Goal: Task Accomplishment & Management: Complete application form

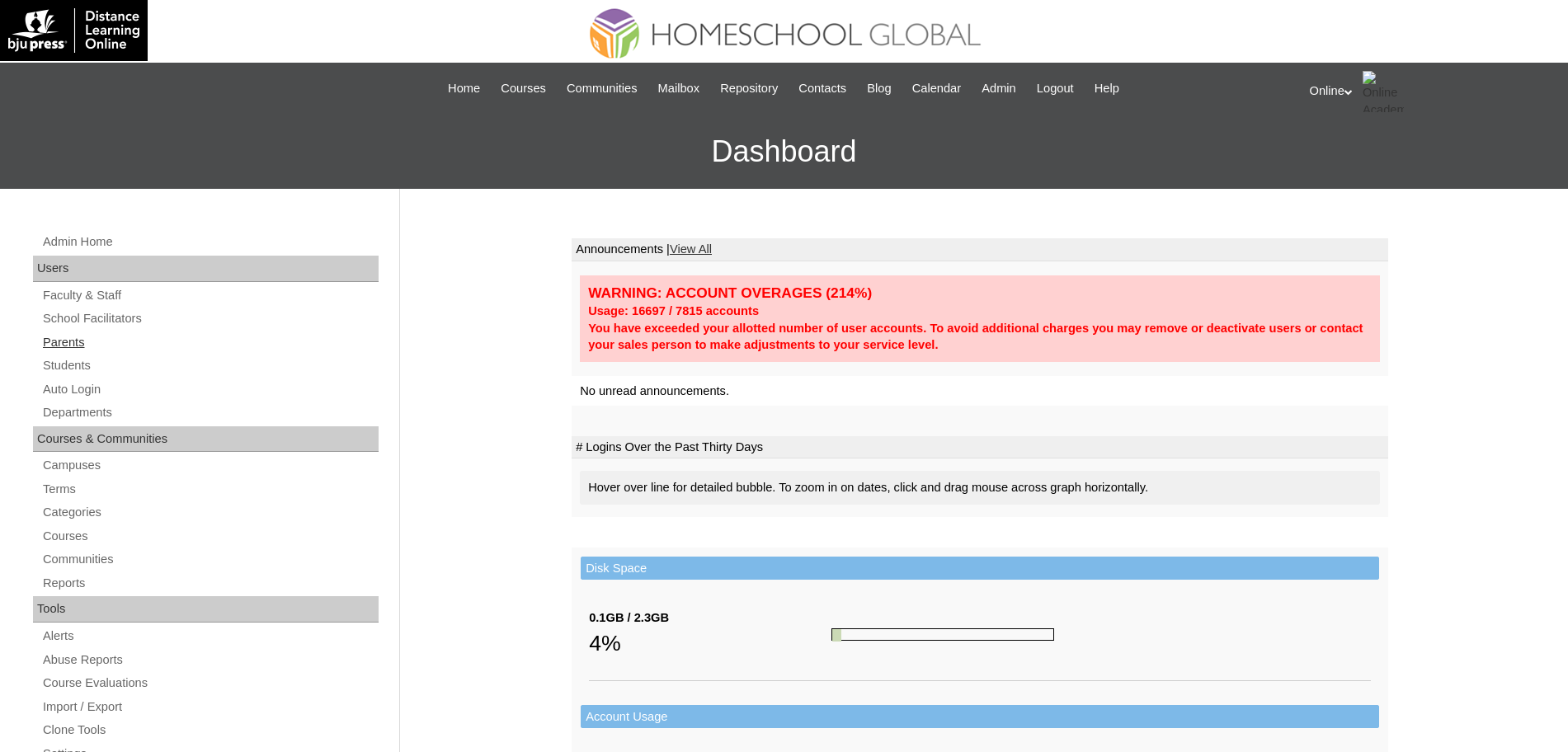
click at [71, 339] on link "Parents" at bounding box center [210, 342] width 337 height 20
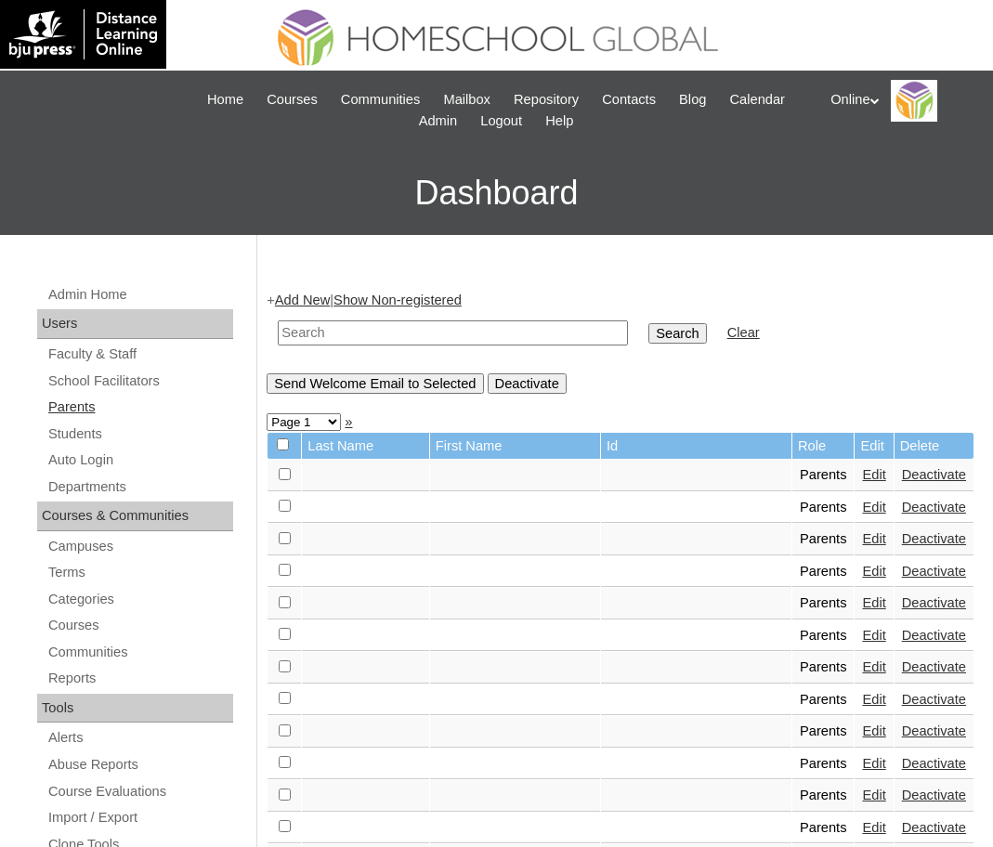
click at [70, 400] on link "Parents" at bounding box center [139, 407] width 187 height 23
click at [305, 297] on link "Add New" at bounding box center [302, 300] width 55 height 15
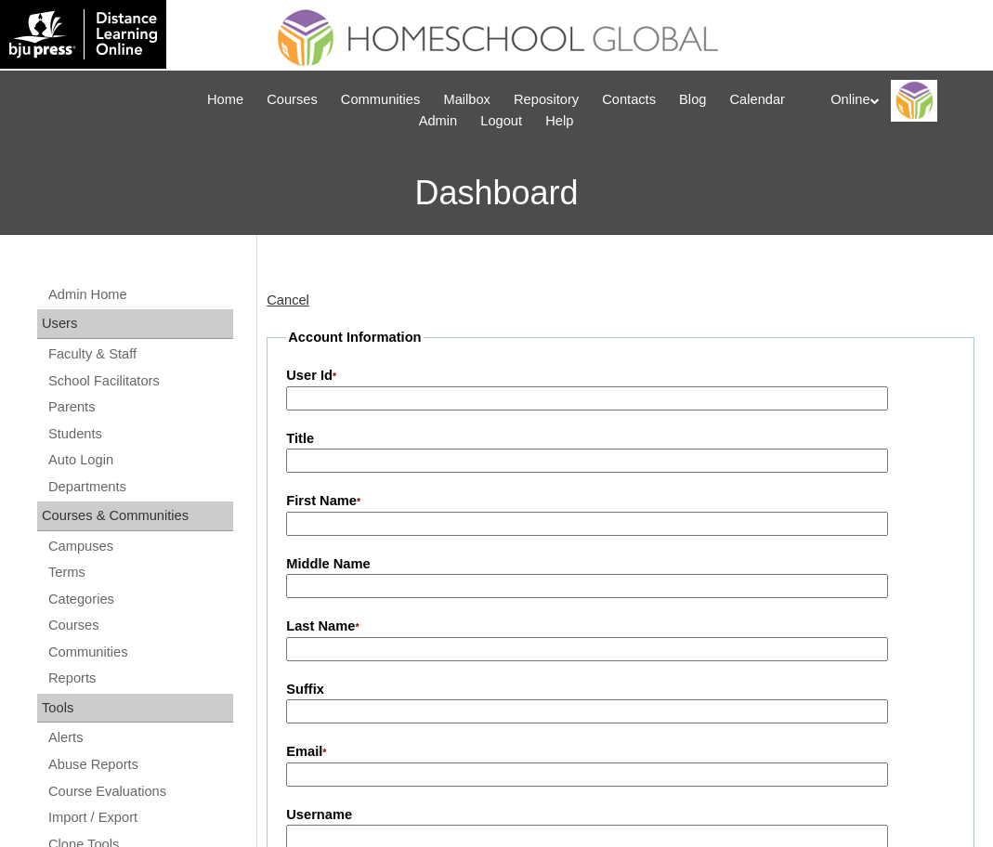
click at [347, 408] on input "User Id *" at bounding box center [587, 398] width 602 height 25
paste input "HGP0203-OACAD2025"
type input "HGP0203-OACAD2025"
click at [431, 532] on input "First Name *" at bounding box center [587, 524] width 602 height 25
paste input "[PERSON_NAME]"
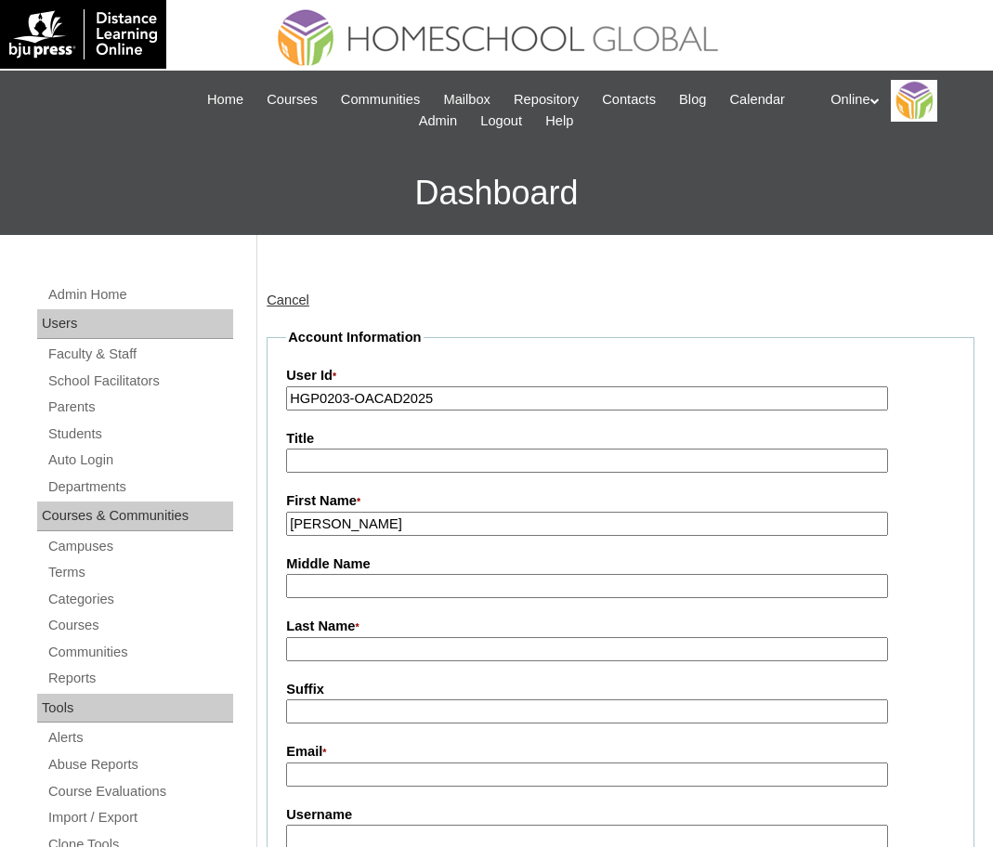
type input "[PERSON_NAME]"
click at [320, 590] on input "Middle Name" at bounding box center [587, 586] width 602 height 25
paste input "Golingho"
type input "Golingho"
click at [360, 652] on input "Last Name *" at bounding box center [587, 649] width 602 height 25
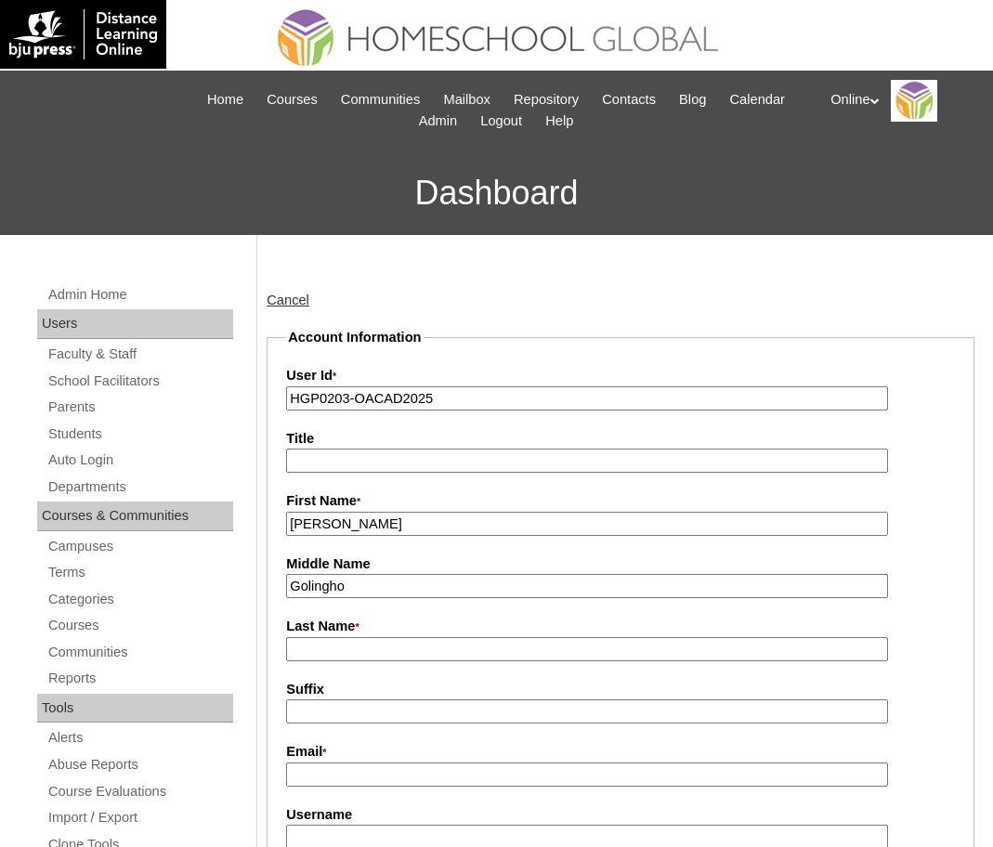
paste input "Flores"
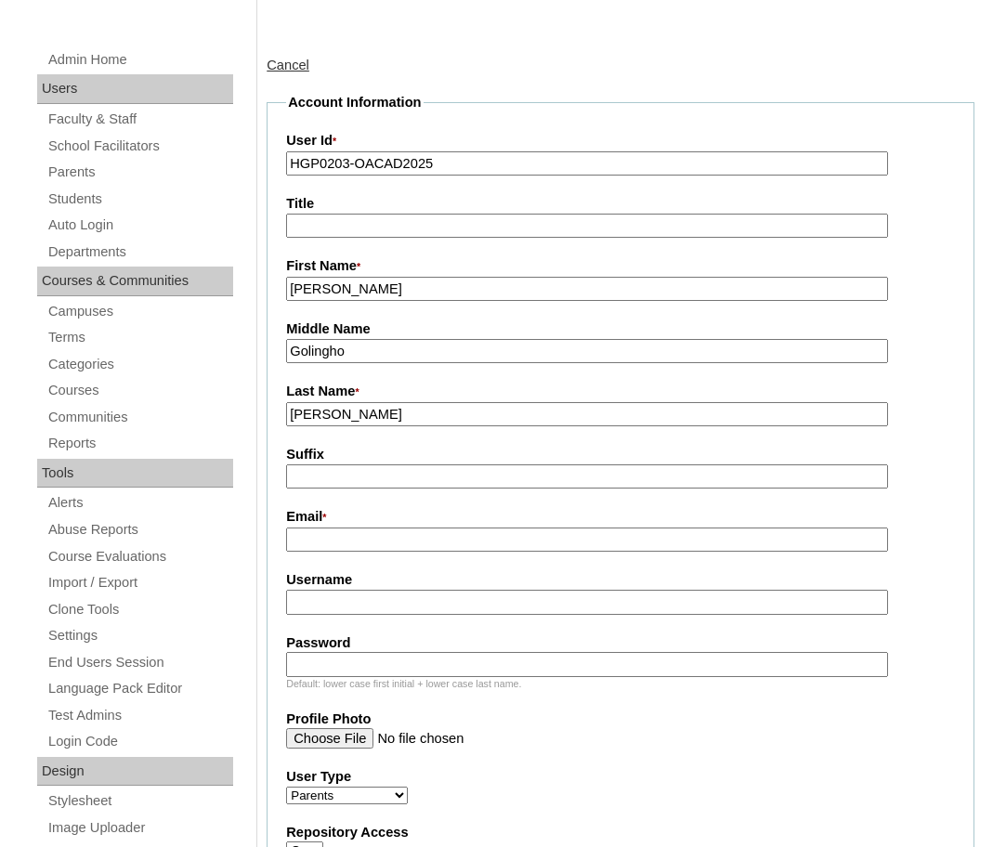
scroll to position [236, 0]
type input "Flores"
click at [358, 544] on input "Email *" at bounding box center [587, 539] width 602 height 25
paste input "christinegolingho@gmail.com"
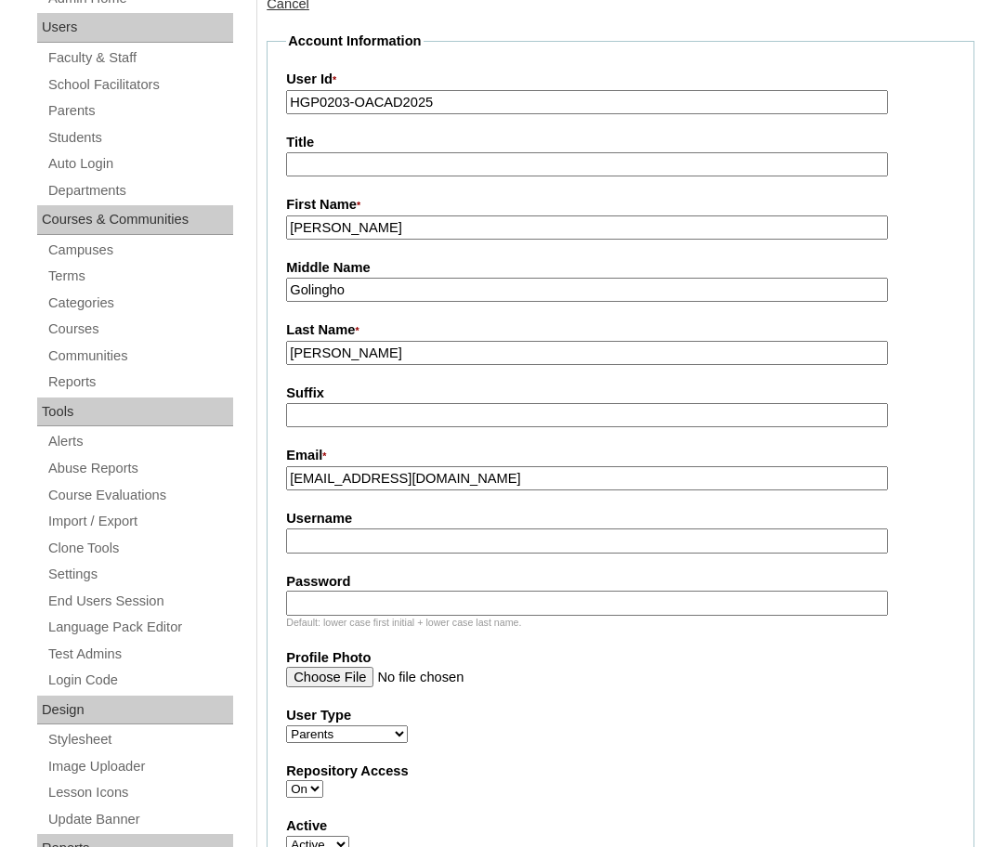
scroll to position [310, 0]
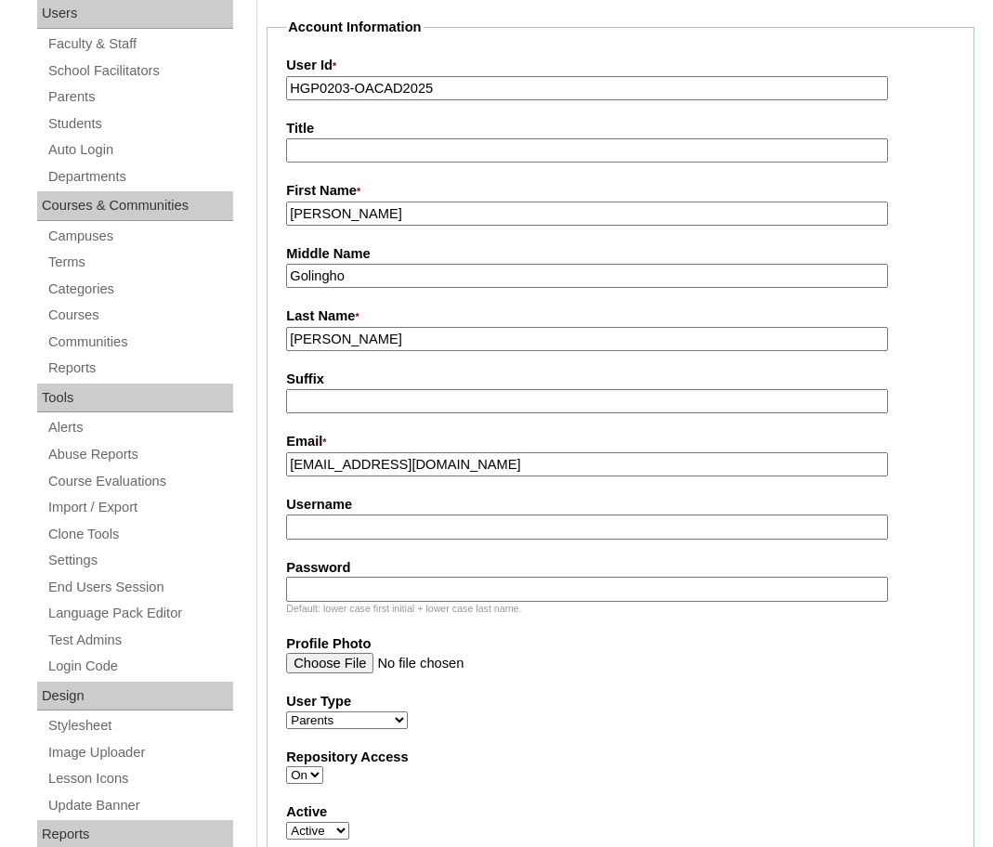
type input "christinegolingho@gmail.com"
click at [367, 531] on input "Username" at bounding box center [587, 527] width 602 height 25
paste input "cgolingho2025"
type input "cgolingho2025"
click at [342, 582] on input "Password" at bounding box center [587, 589] width 602 height 25
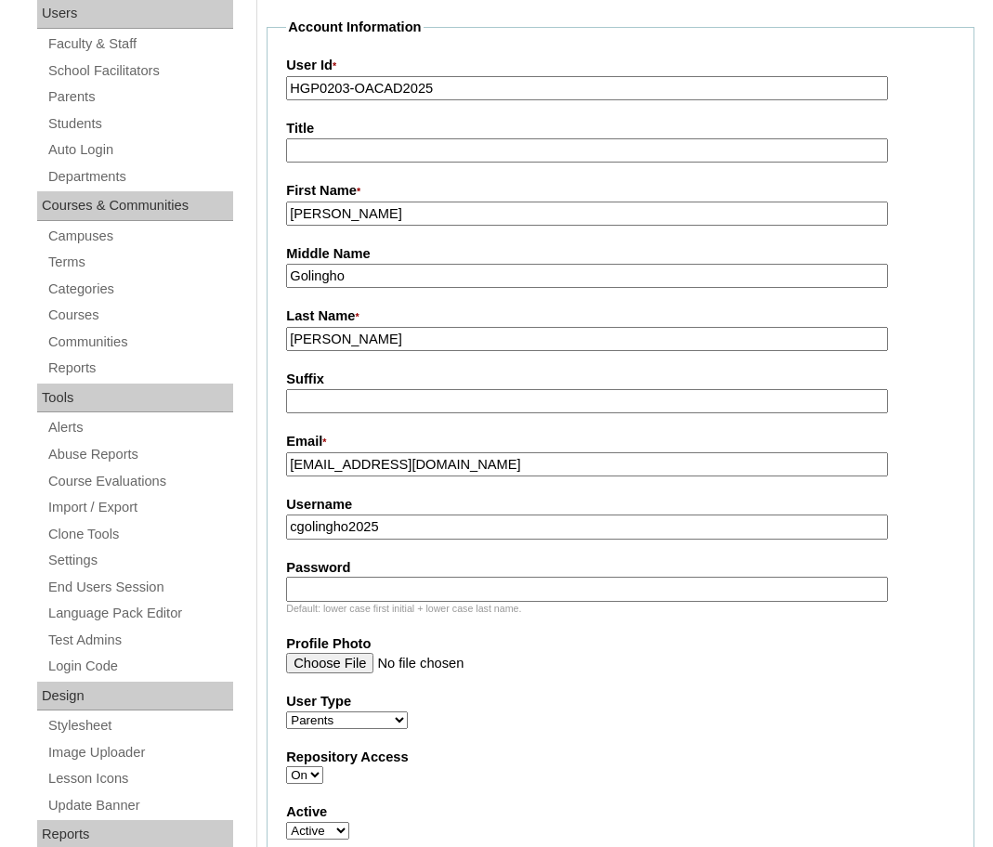
paste input "gxS8h"
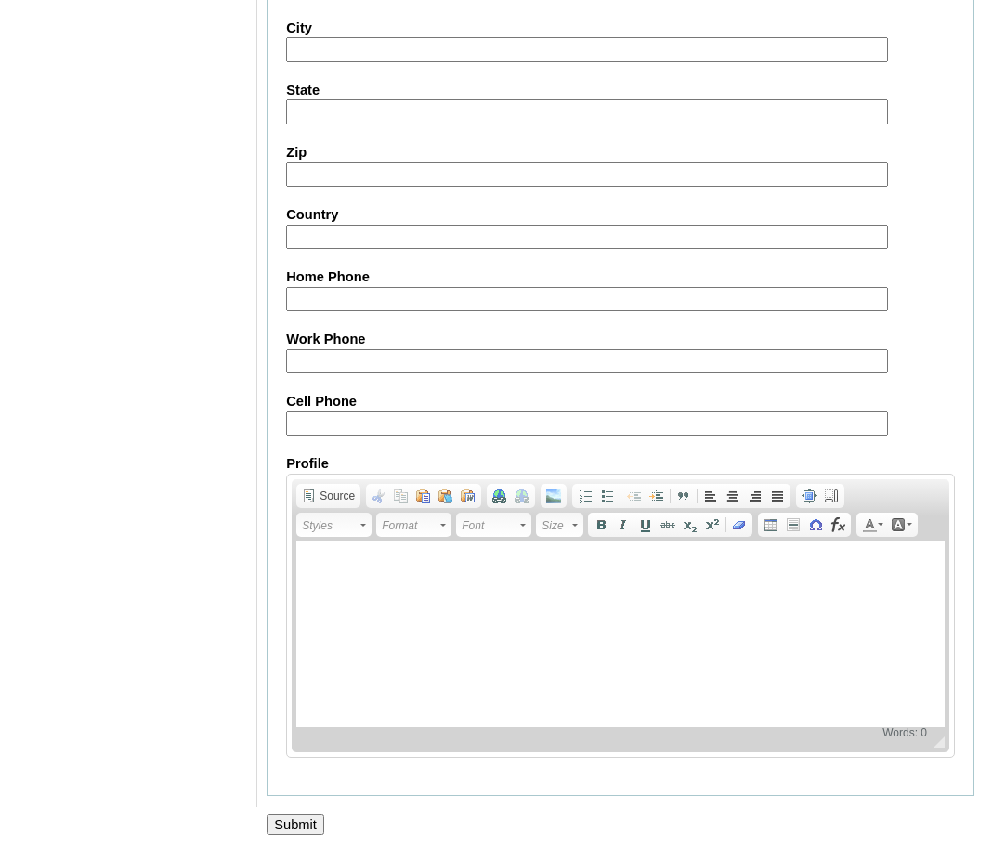
scroll to position [1684, 0]
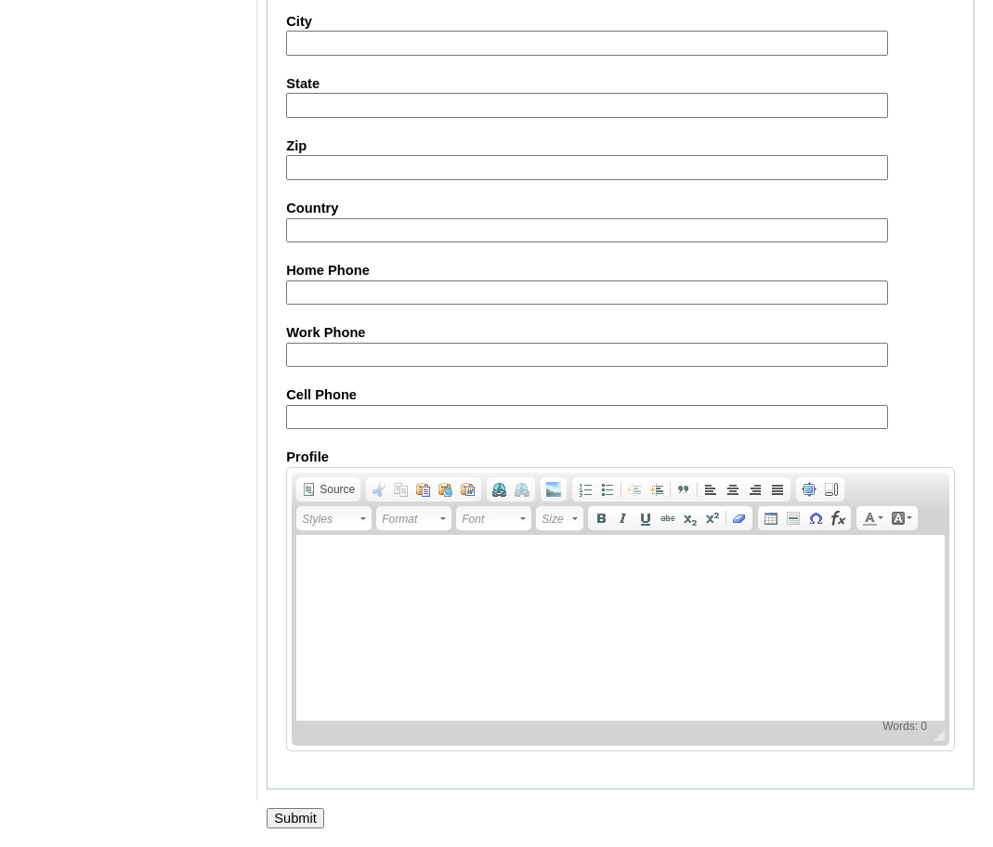
type input "gxS8h"
click at [315, 810] on input "Submit" at bounding box center [296, 818] width 58 height 20
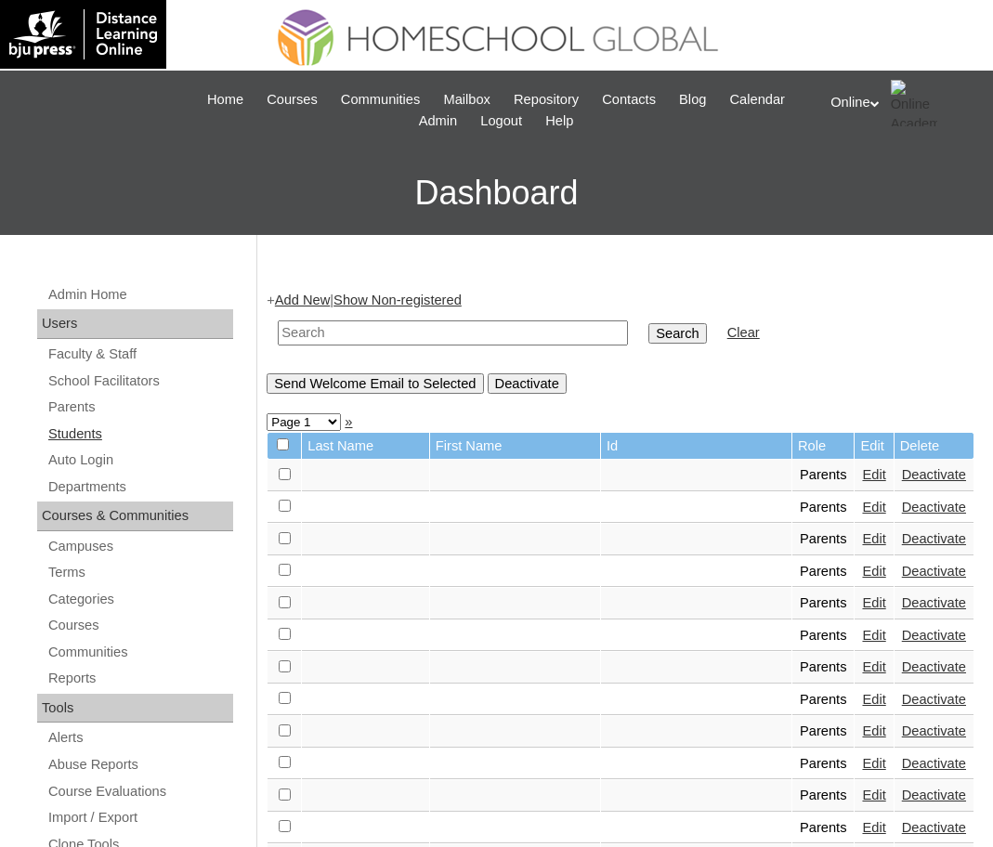
click at [84, 435] on link "Students" at bounding box center [139, 434] width 187 height 23
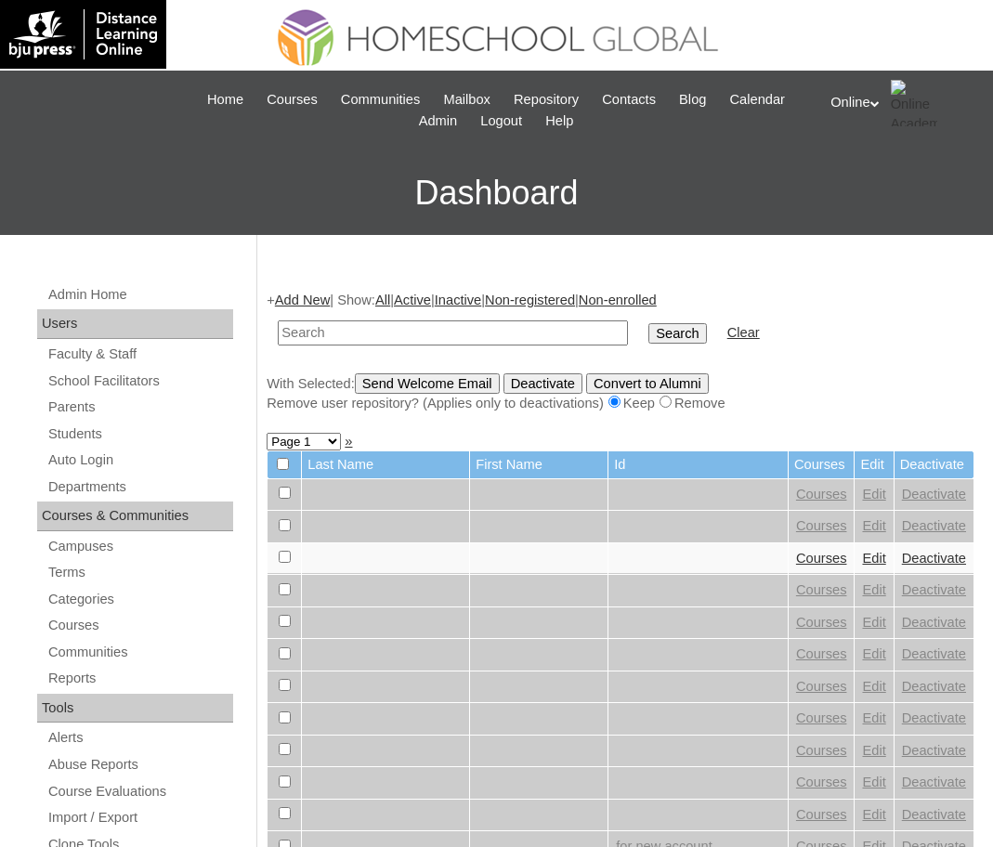
click at [315, 294] on link "Add New" at bounding box center [302, 300] width 55 height 15
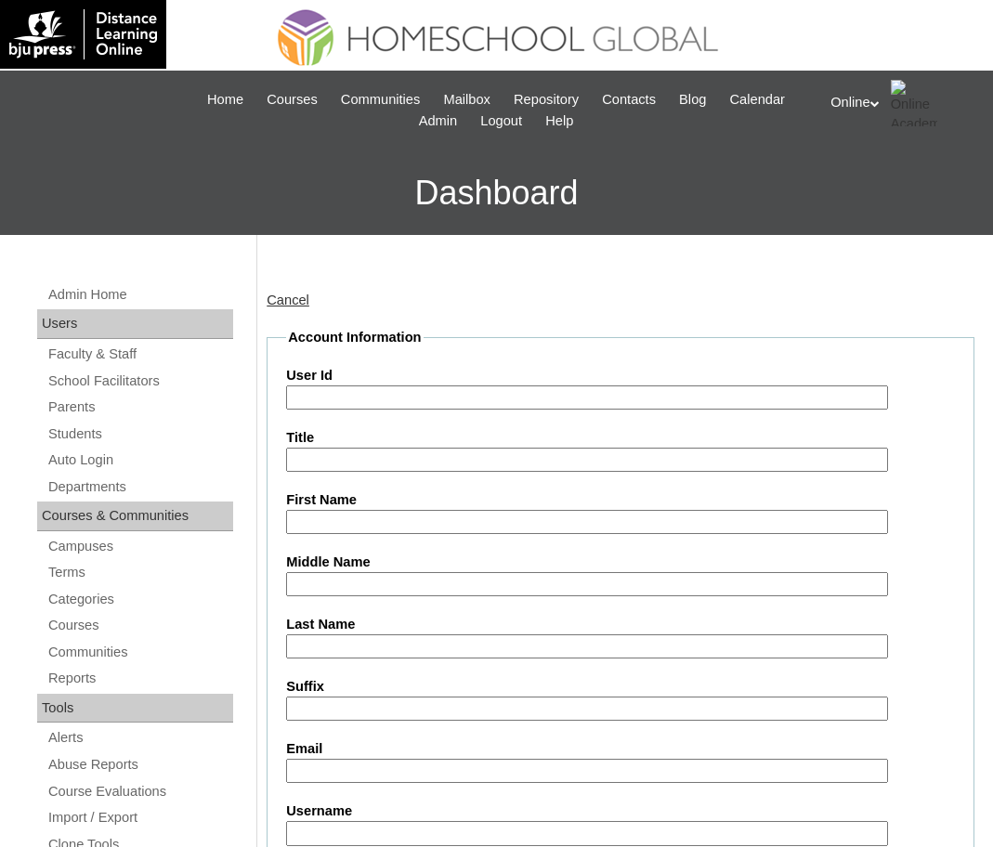
click at [330, 392] on input "User Id" at bounding box center [587, 397] width 602 height 25
click at [359, 398] on input "User Id" at bounding box center [587, 397] width 602 height 25
paste input "HG248OACAD2025"
type input "HG248OACAD2025"
click at [372, 518] on input "First Name" at bounding box center [587, 522] width 602 height 25
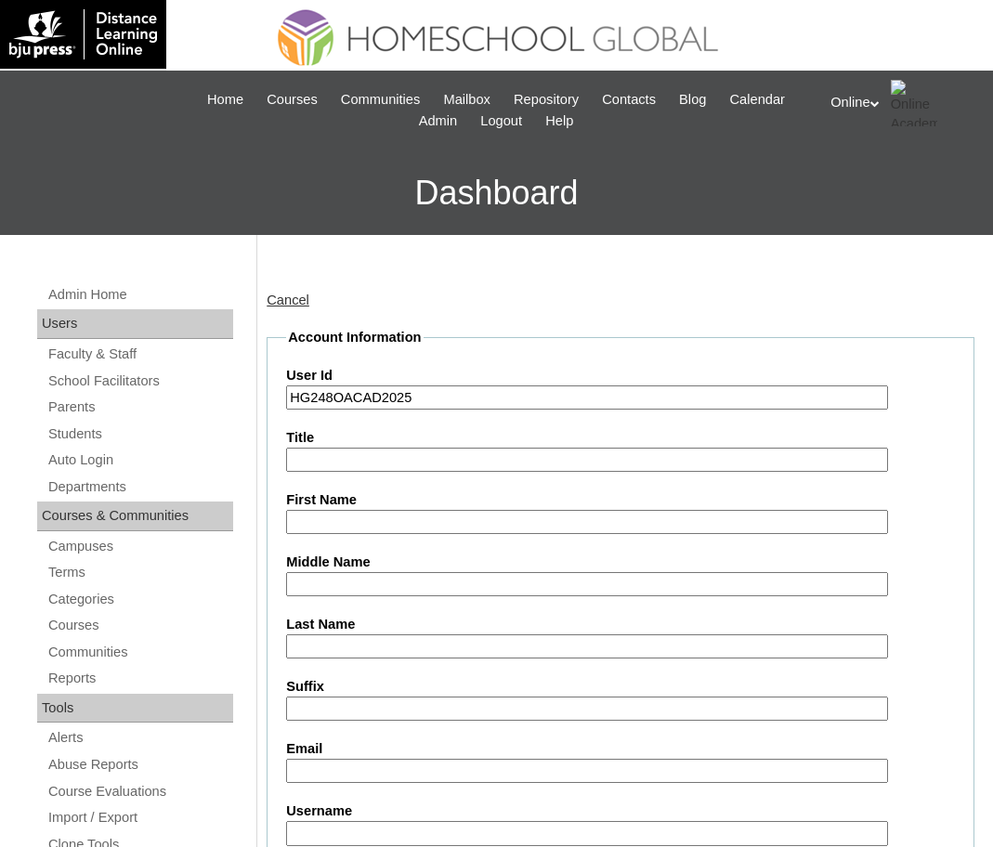
paste input "Amare Xavier"
type input "Amare Xavier"
click at [374, 583] on input "Middle Name" at bounding box center [587, 584] width 602 height 25
click at [397, 529] on input "Amare Xavier" at bounding box center [587, 522] width 602 height 25
click at [397, 529] on input "First Name" at bounding box center [587, 522] width 602 height 25
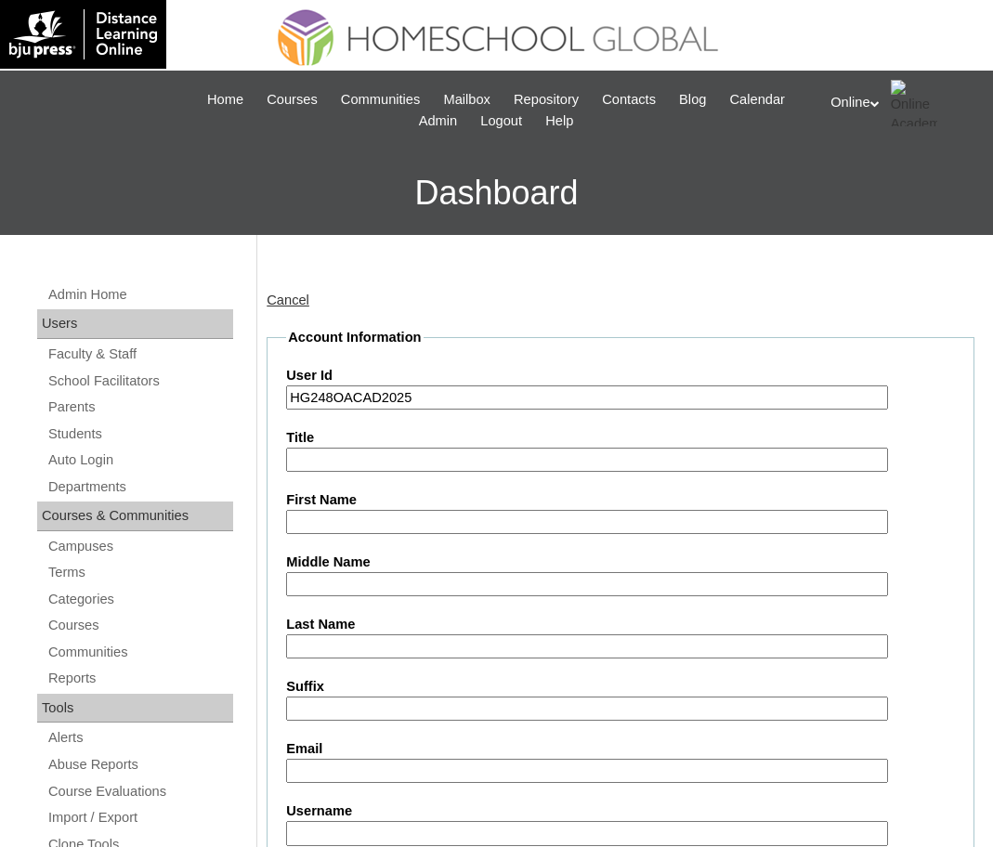
click at [369, 519] on input "First Name" at bounding box center [587, 522] width 602 height 25
paste input "Amare Xavier"
type input "Amare Xavier"
click at [284, 295] on link "Cancel" at bounding box center [288, 300] width 43 height 15
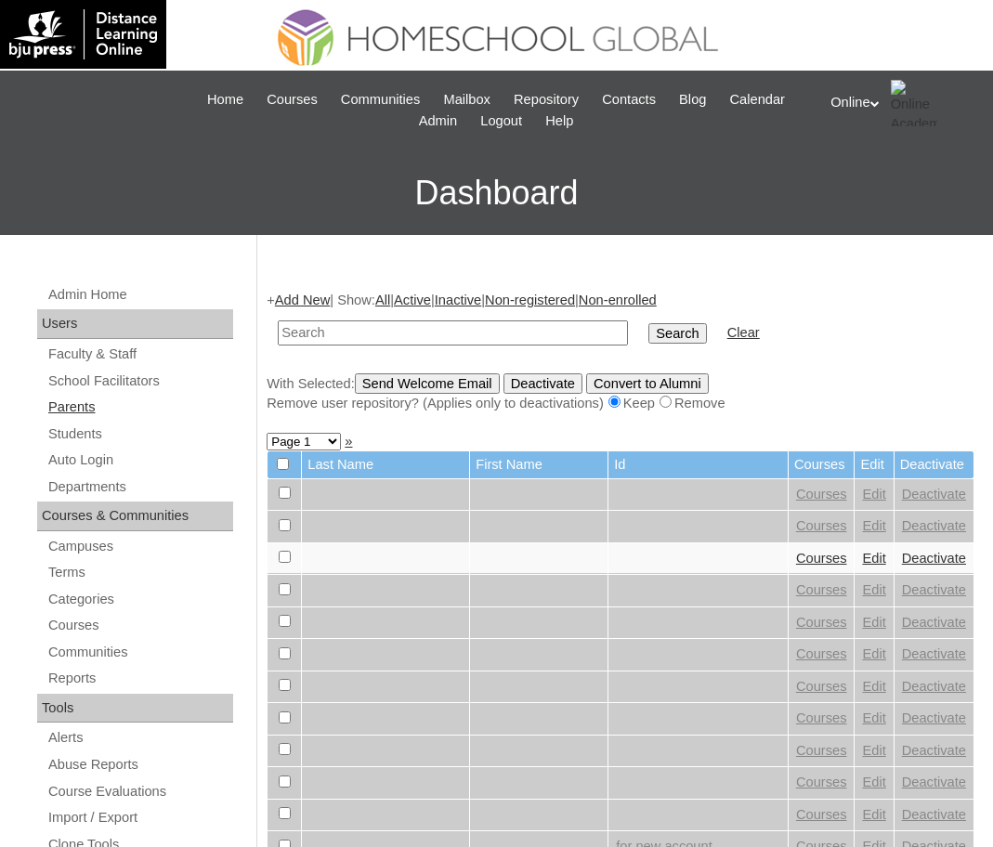
click at [82, 404] on link "Parents" at bounding box center [139, 407] width 187 height 23
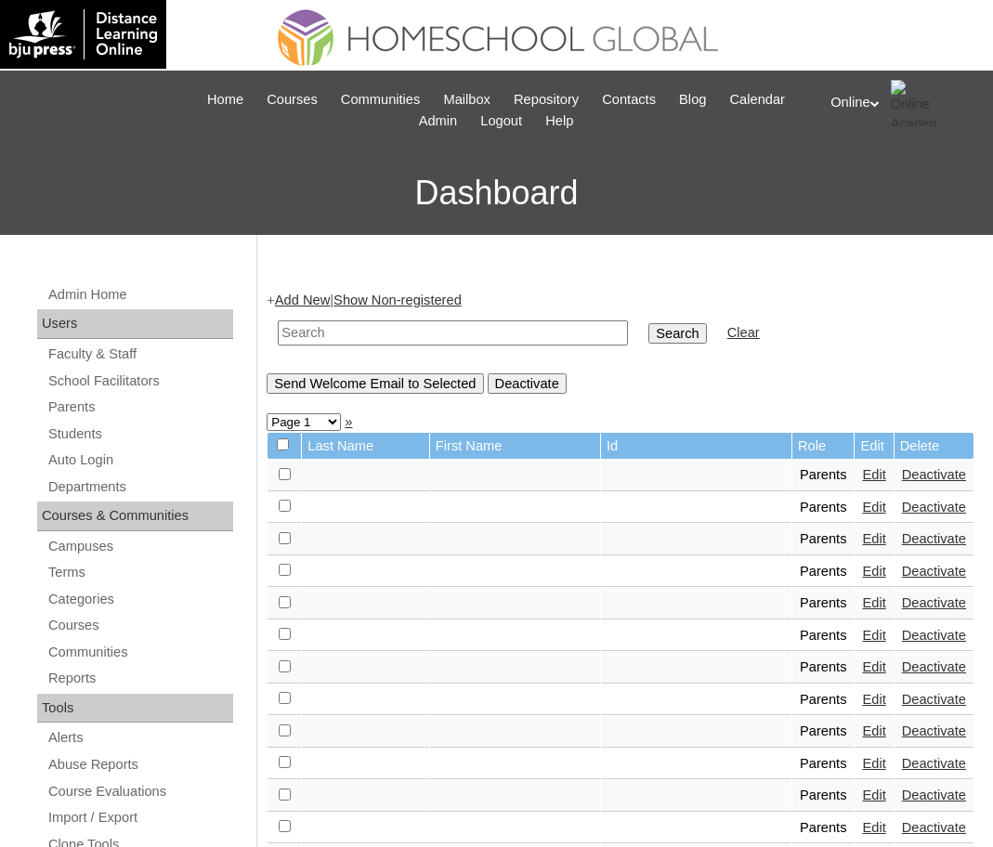
click at [339, 338] on input "text" at bounding box center [453, 332] width 350 height 25
type input "HG247OACAD2025"
click at [648, 329] on input "Search" at bounding box center [677, 333] width 58 height 20
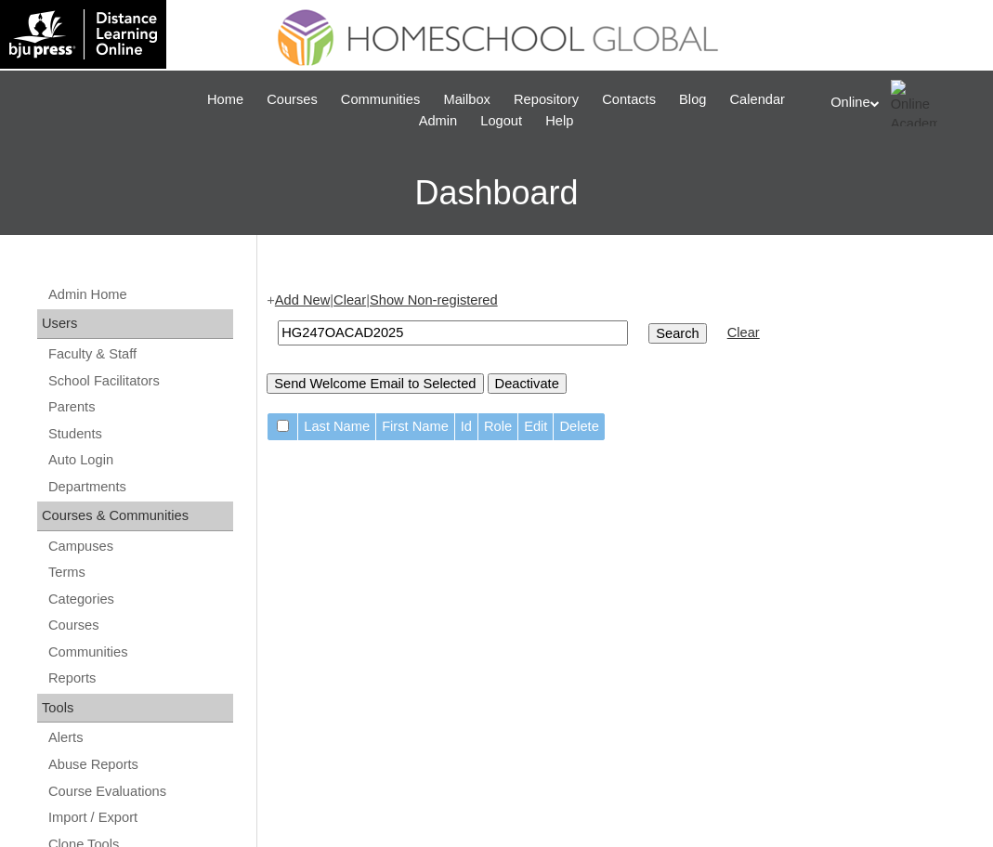
drag, startPoint x: 476, startPoint y: 332, endPoint x: 237, endPoint y: 339, distance: 238.8
paste input "P0203-"
type input "HGP0203-OACAD2025"
click at [648, 333] on input "Search" at bounding box center [677, 333] width 58 height 20
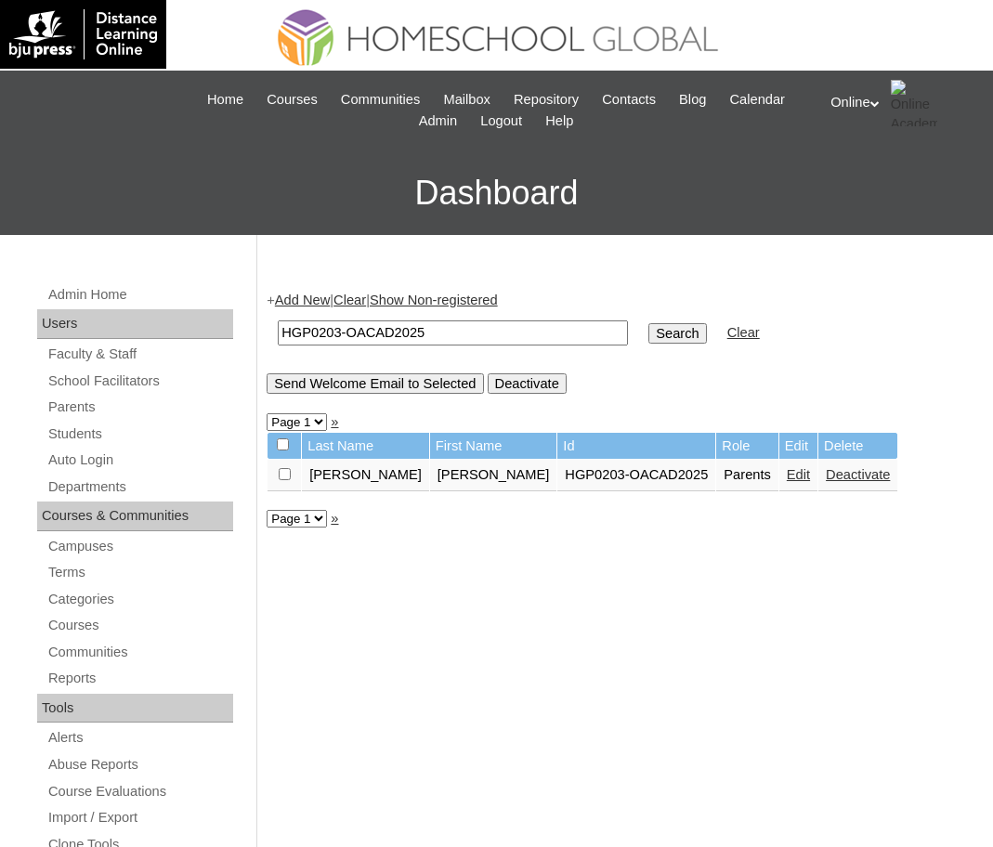
click at [787, 474] on link "Edit" at bounding box center [798, 474] width 23 height 15
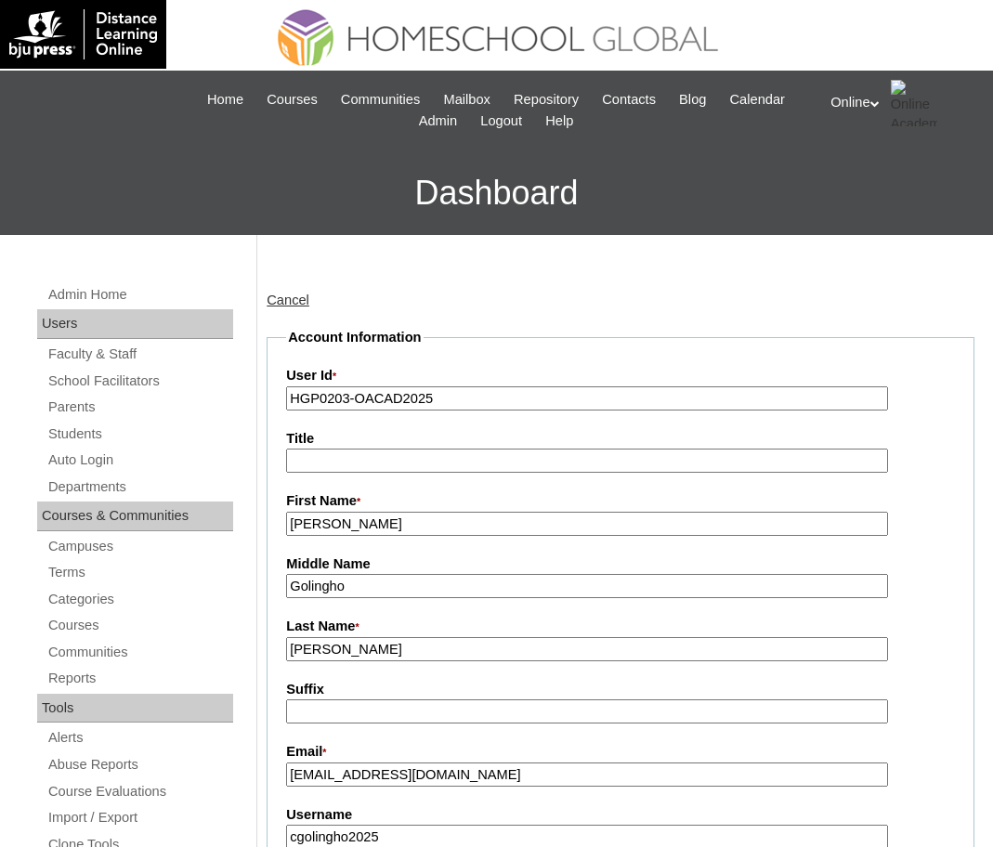
drag, startPoint x: 386, startPoint y: 587, endPoint x: 258, endPoint y: 588, distance: 128.2
drag, startPoint x: 332, startPoint y: 651, endPoint x: 254, endPoint y: 656, distance: 77.2
paste input "Golingho"
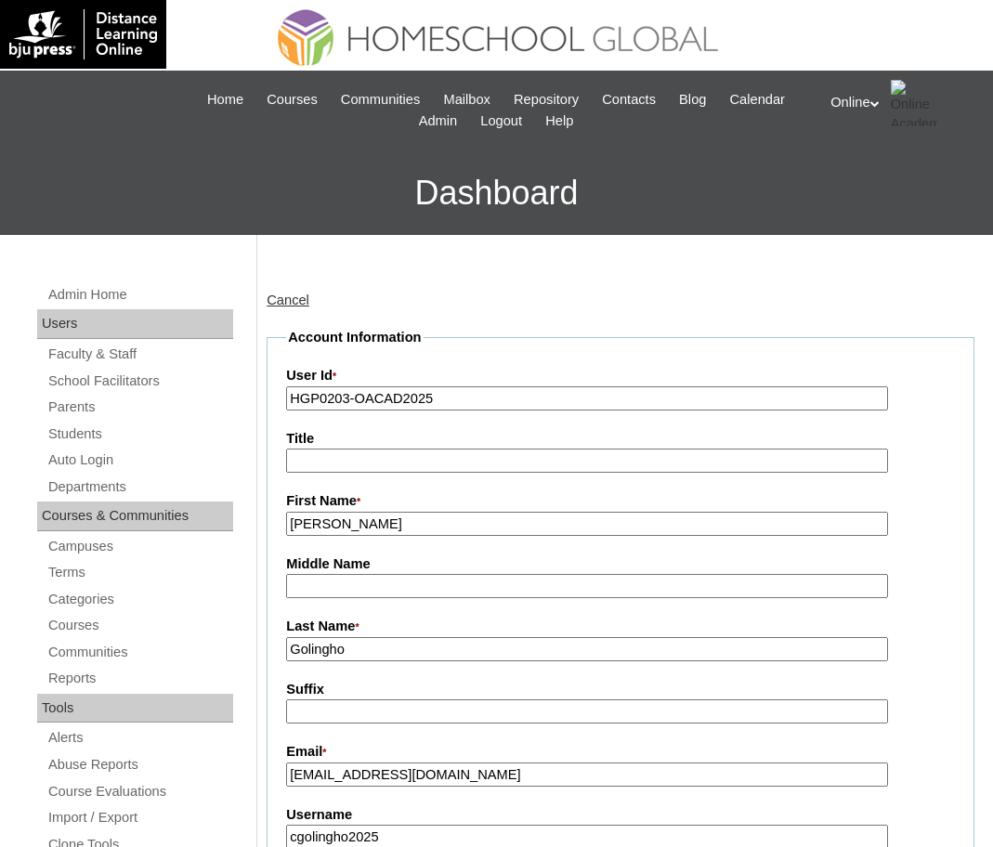
type input "Golingho"
drag, startPoint x: 399, startPoint y: 524, endPoint x: 215, endPoint y: 533, distance: 184.1
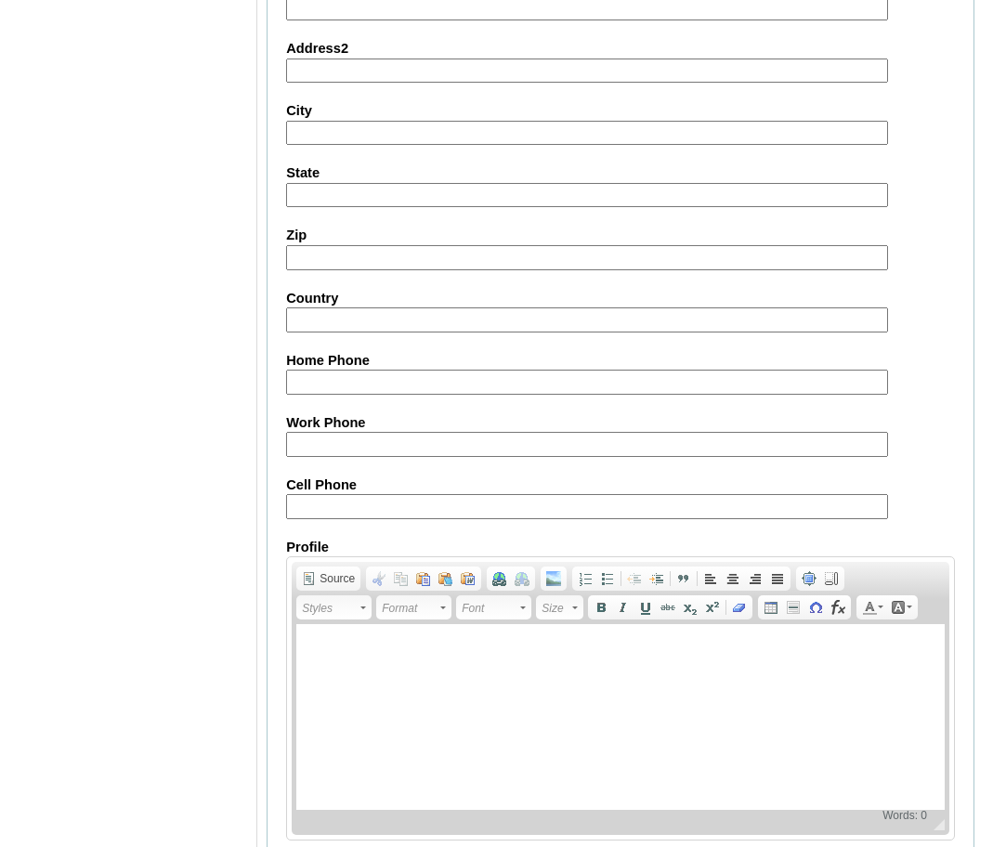
scroll to position [1615, 0]
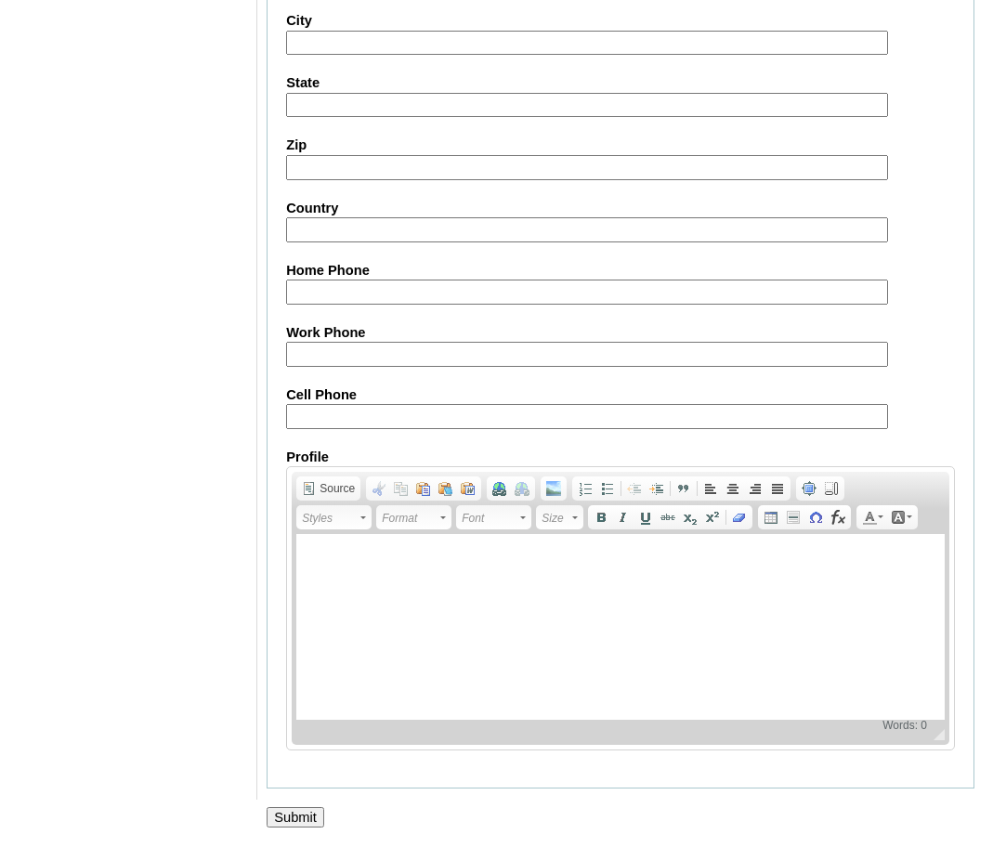
type input "Christine"
click at [311, 817] on input "Submit" at bounding box center [296, 817] width 58 height 20
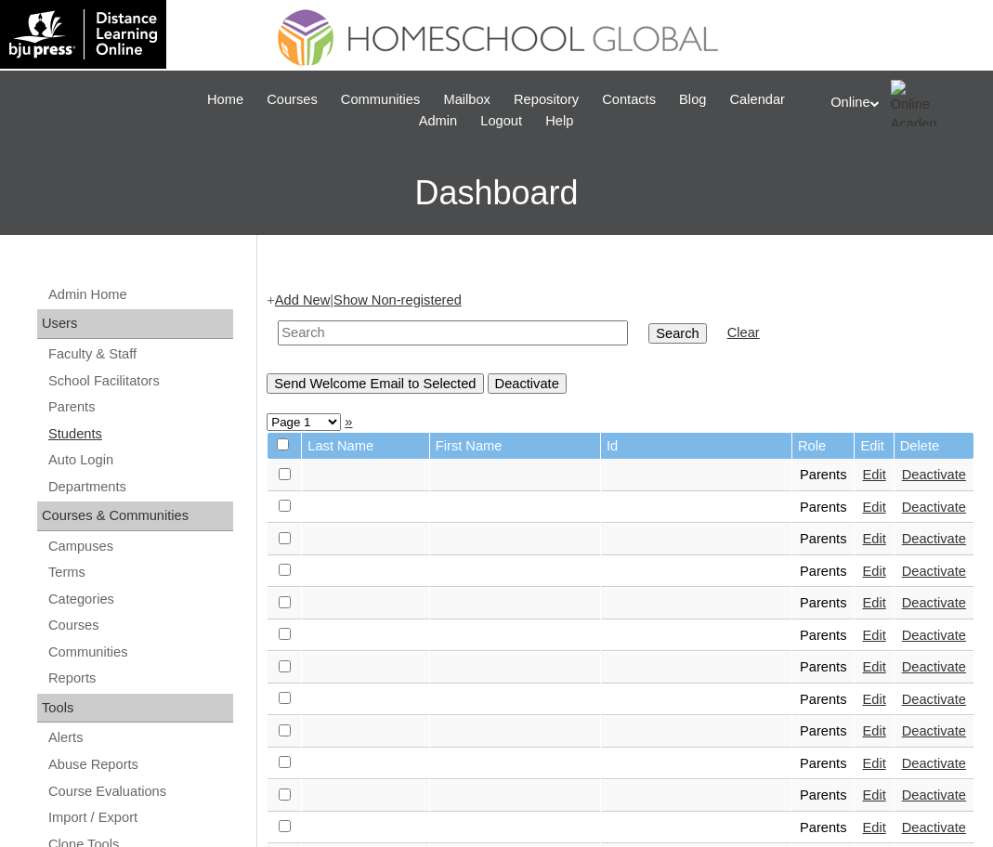
click at [89, 429] on link "Students" at bounding box center [139, 434] width 187 height 23
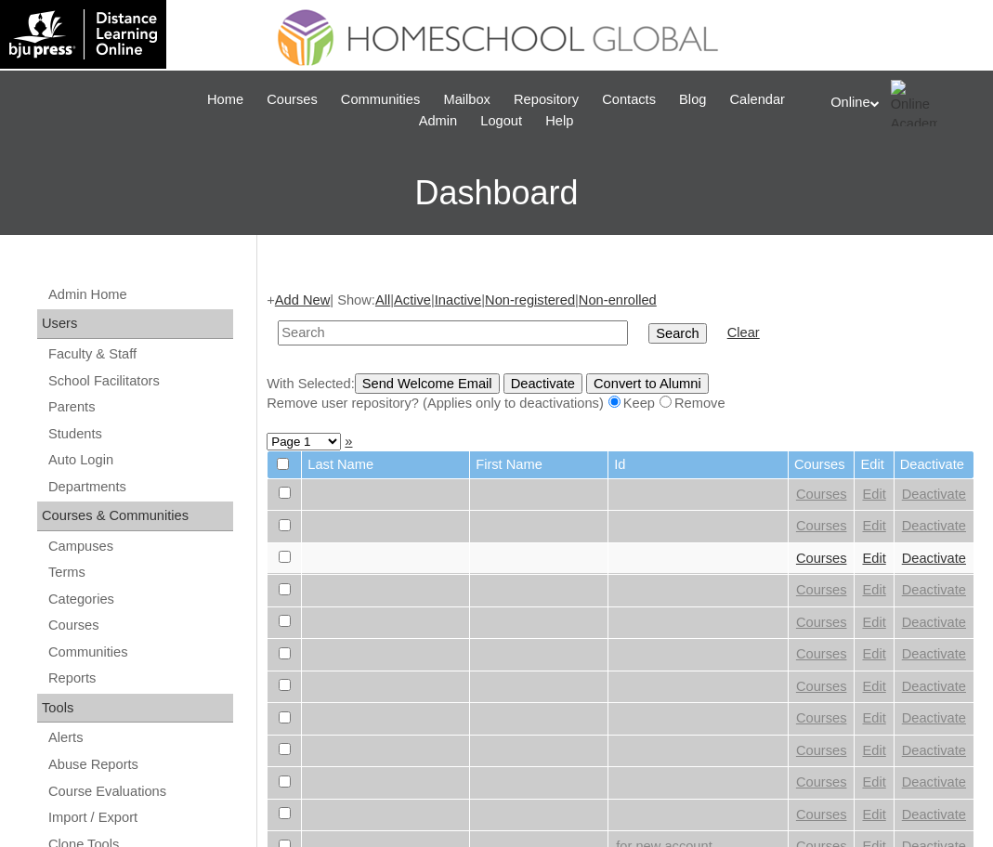
click at [306, 293] on link "Add New" at bounding box center [302, 300] width 55 height 15
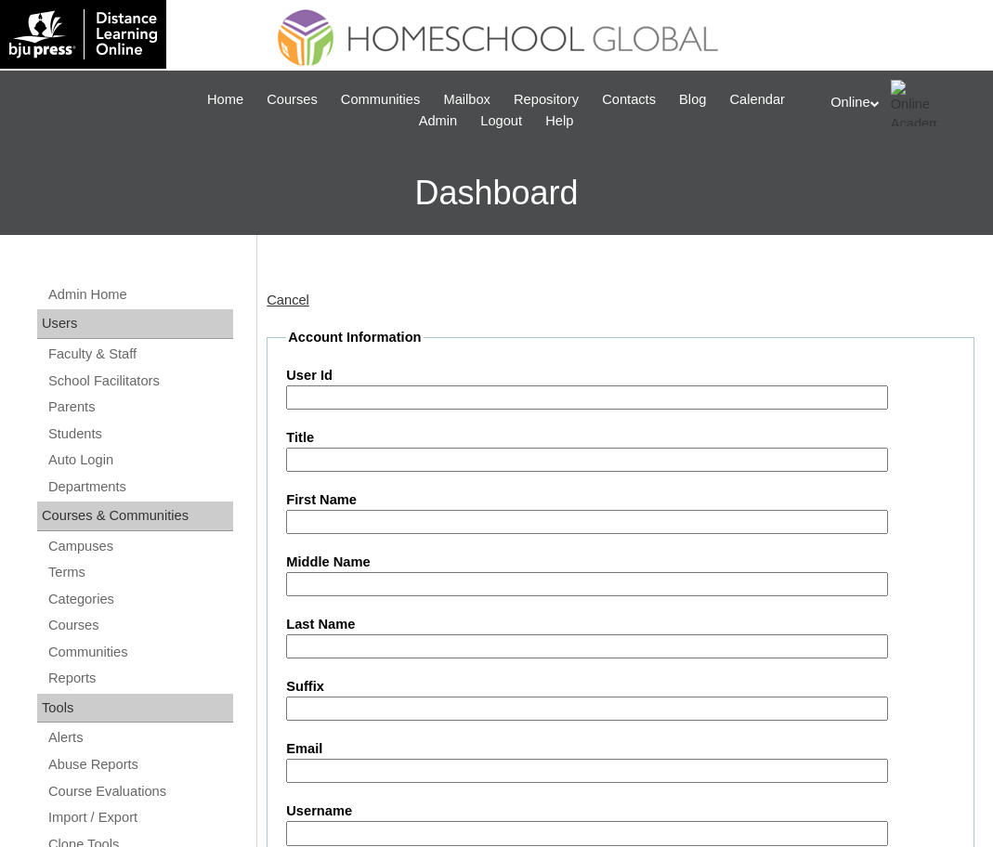
click at [387, 400] on input "User Id" at bounding box center [587, 397] width 602 height 25
paste input "HG248OACAD2025"
type input "HG248OACAD2025"
click at [408, 518] on input "First Name" at bounding box center [587, 522] width 602 height 25
paste input "Amare Xavier"
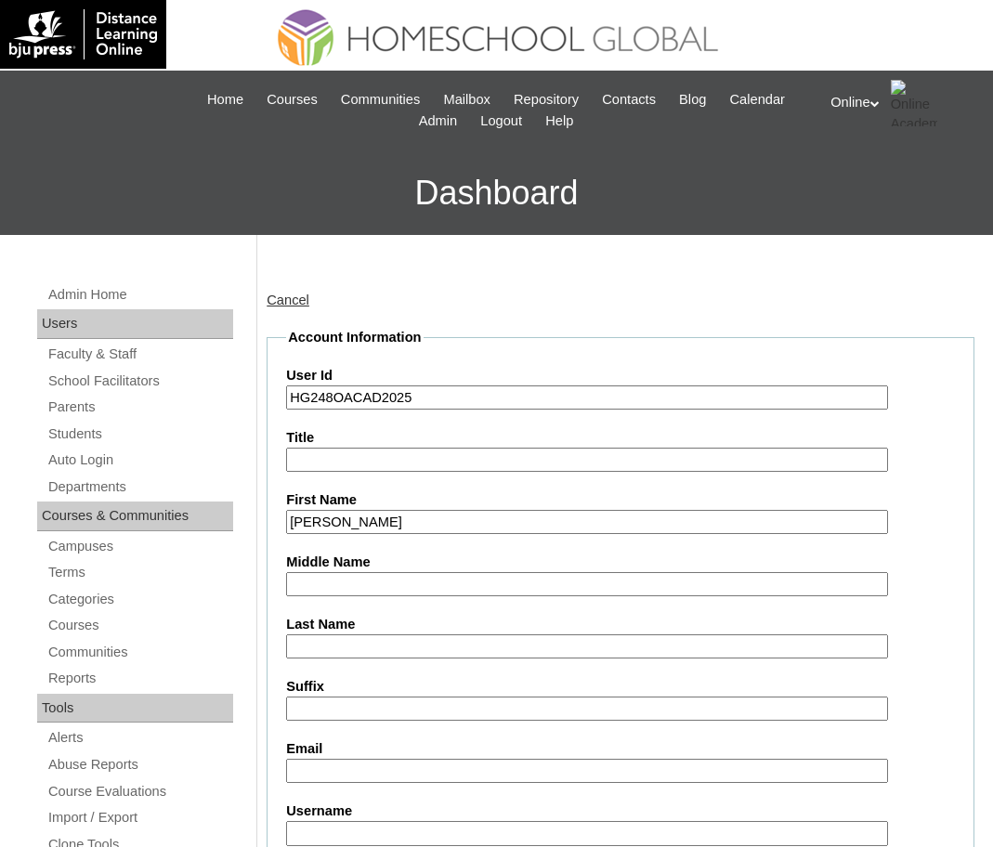
type input "Amare Xavier"
click at [394, 576] on input "Middle Name" at bounding box center [587, 584] width 602 height 25
paste input "Golingho"
type input "Golingho"
click at [344, 642] on input "Last Name" at bounding box center [587, 646] width 602 height 25
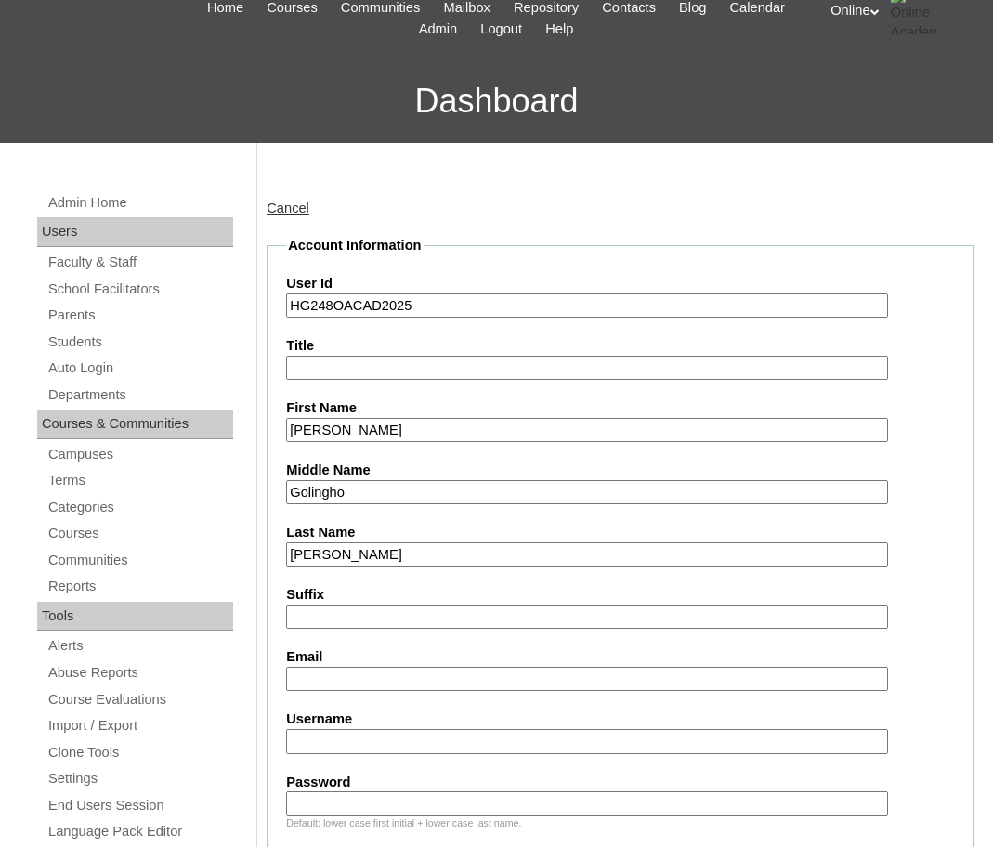
scroll to position [94, 0]
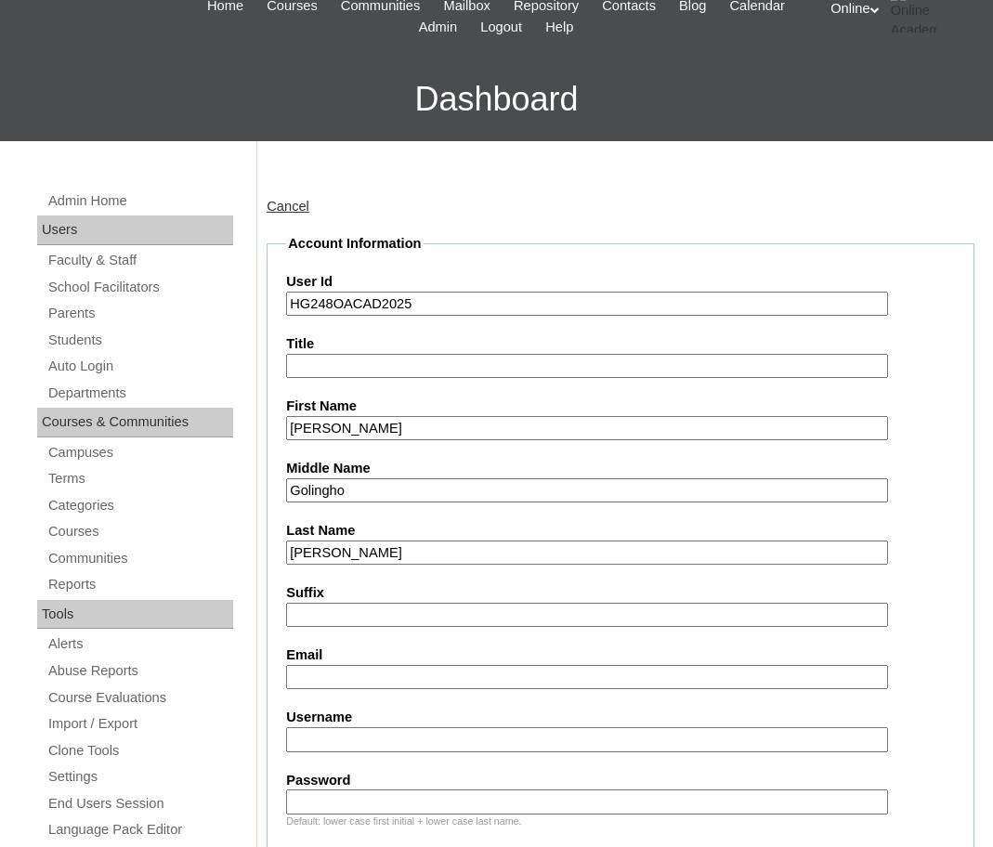
type input "Flores"
click at [337, 671] on input "Email" at bounding box center [587, 677] width 602 height 25
type input "christinegolingho@gmail.com"
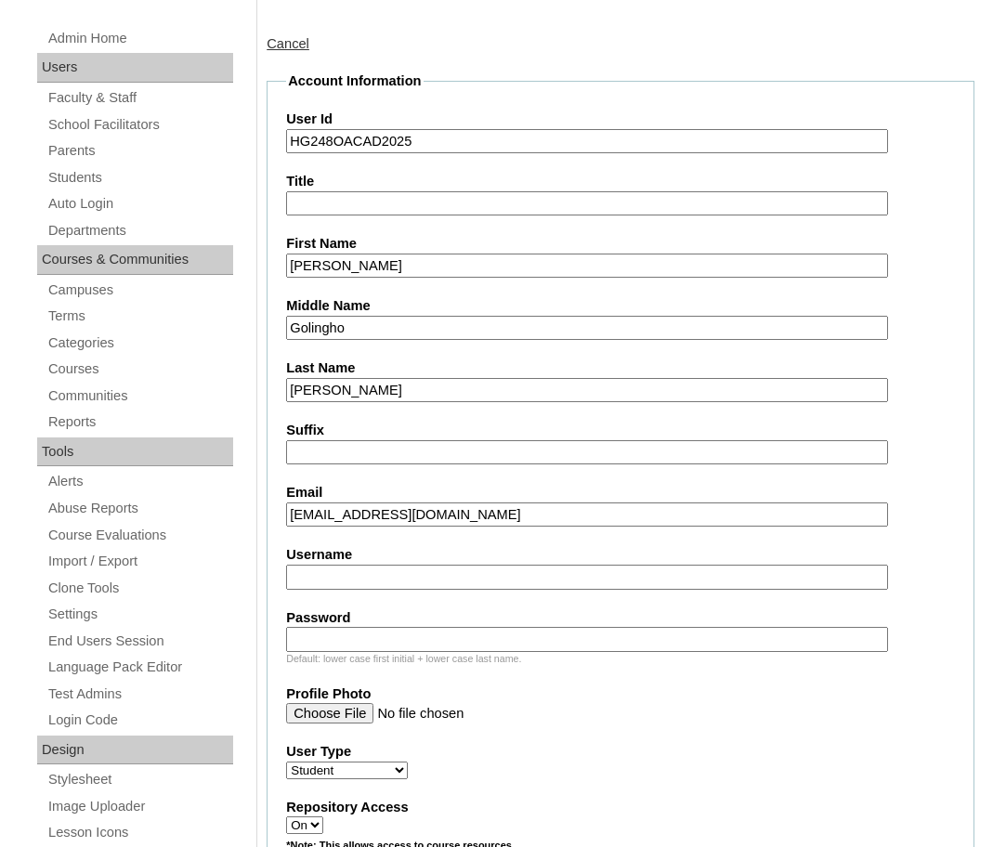
scroll to position [258, 0]
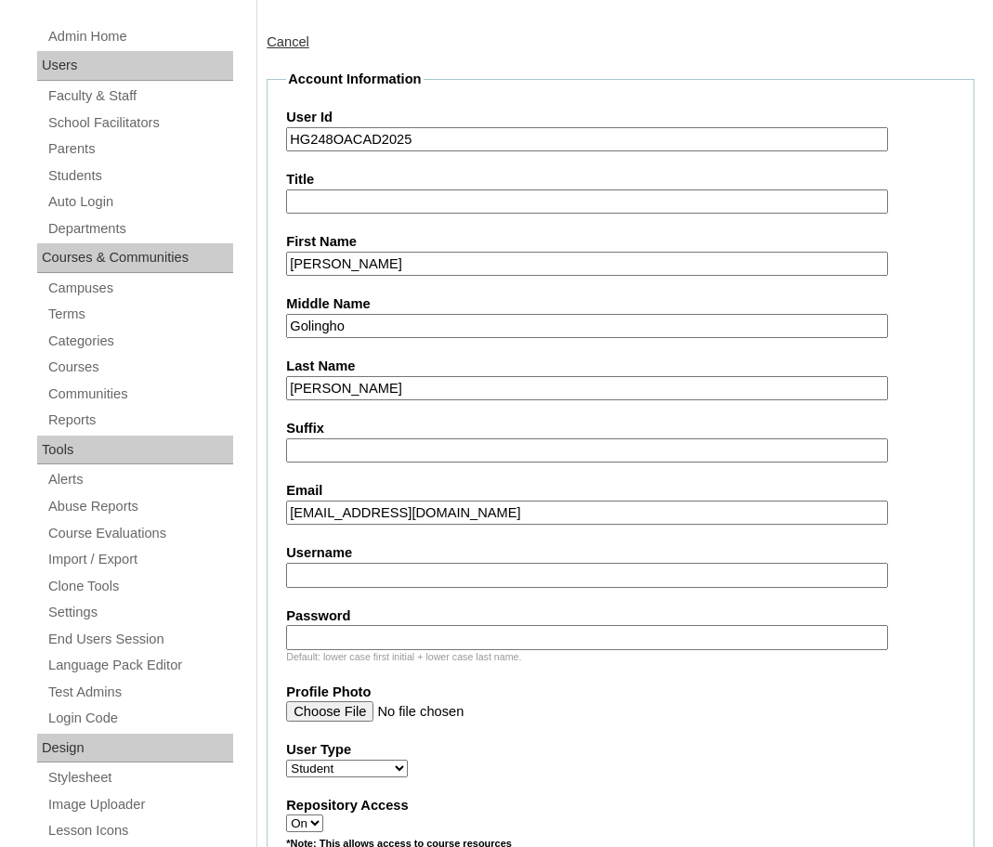
click at [378, 577] on input "Username" at bounding box center [587, 575] width 602 height 25
paste input "amare.flores2025"
type input "amare.flores2025"
click at [346, 631] on input "Password" at bounding box center [587, 637] width 602 height 25
paste input "dcyua7"
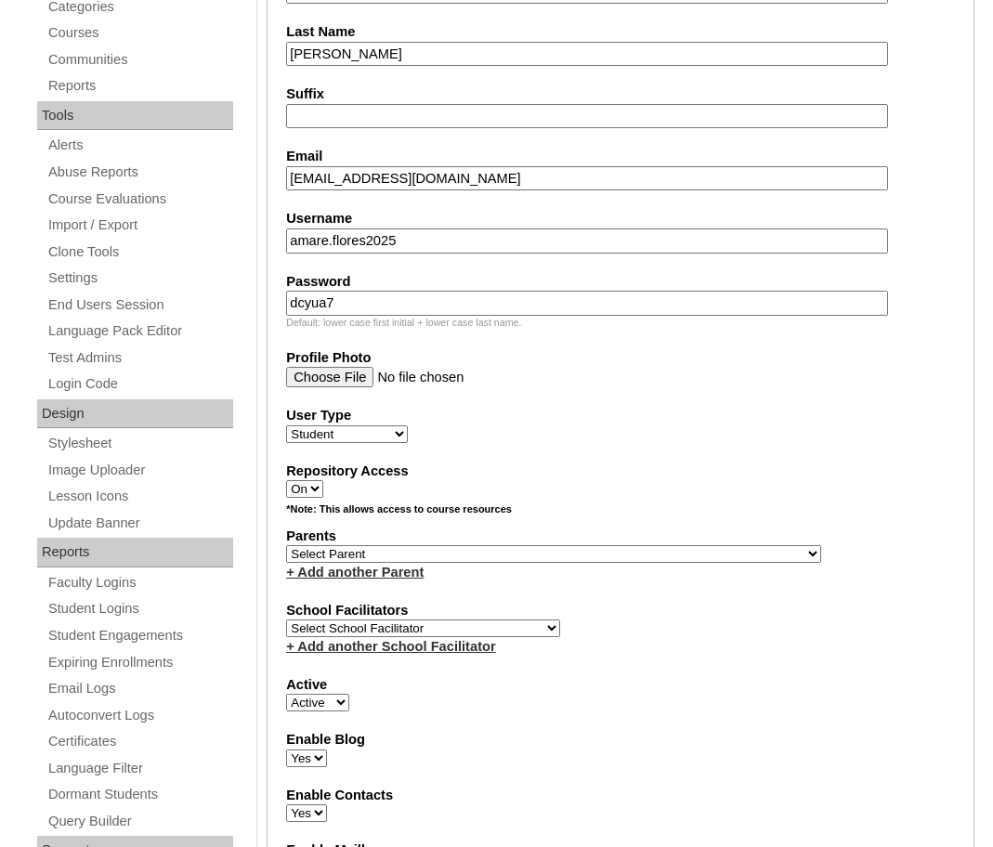
scroll to position [598, 0]
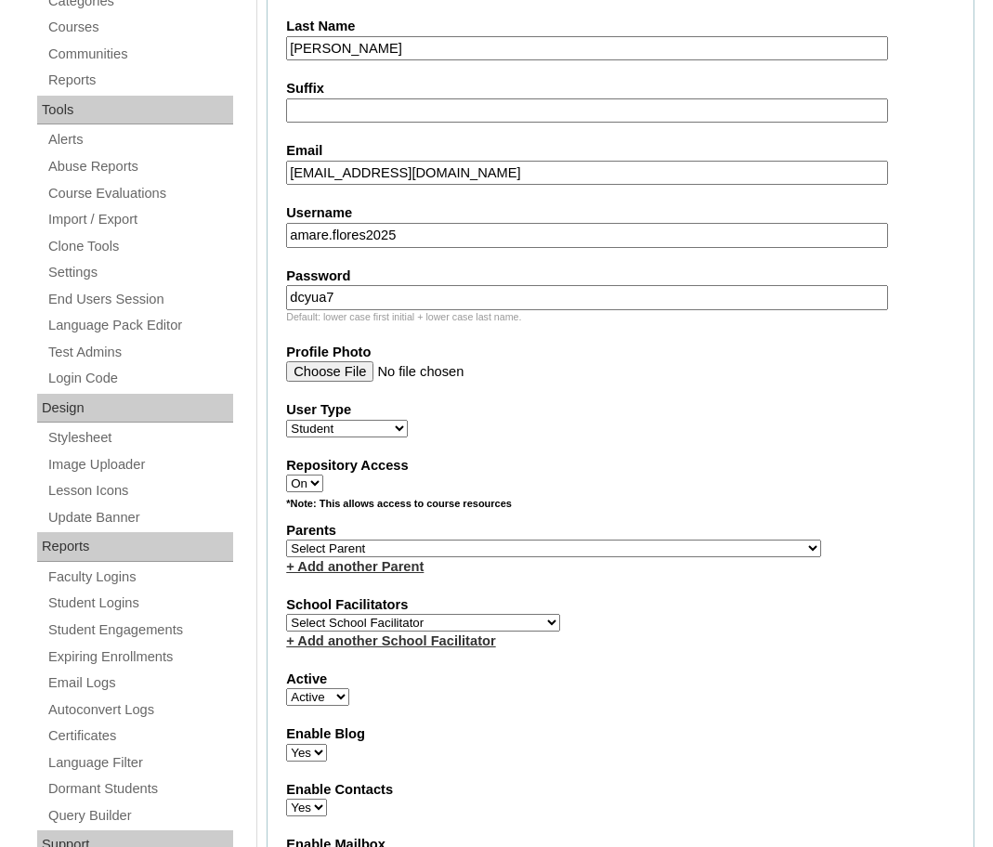
type input "dcyua7"
click at [468, 543] on select "Select Parent , , , , , , , , , , , , , , , , , , , , , , , , , , , , , , , , ,…" at bounding box center [553, 549] width 535 height 18
select select "43837"
click at [286, 540] on select "Select Parent , , , , , , , , , , , , , , , , , , , , , , , , , , , , , , , , ,…" at bounding box center [553, 549] width 535 height 18
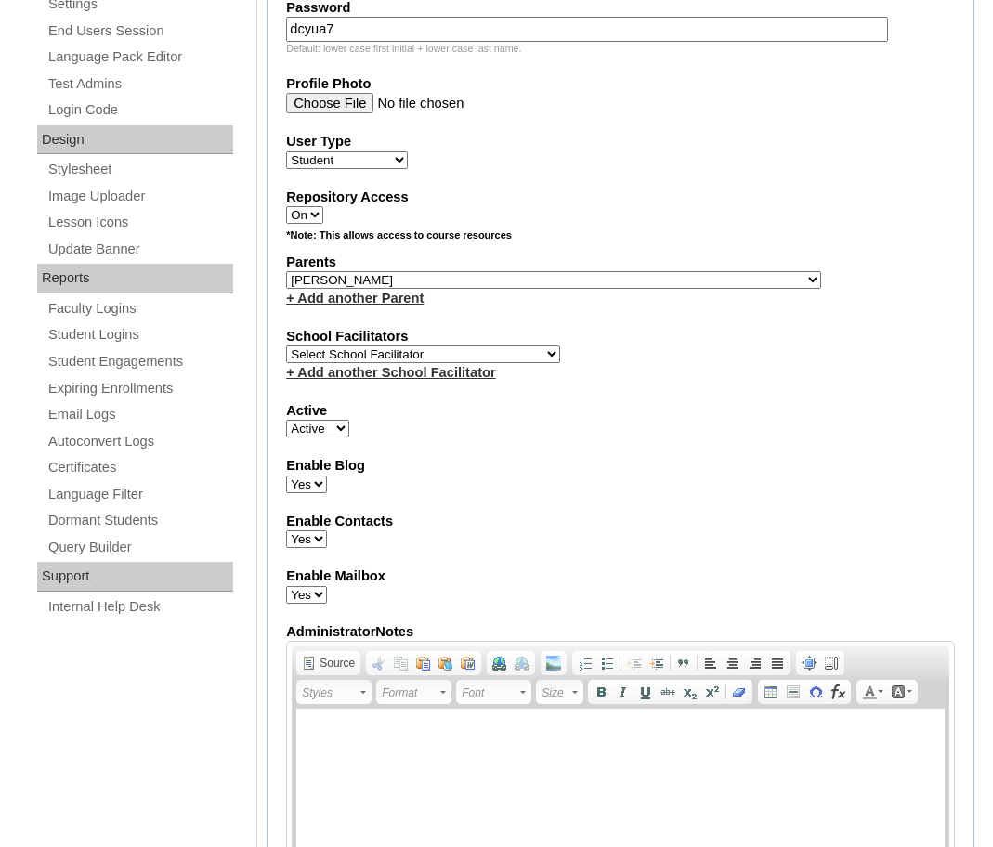
scroll to position [867, 0]
click at [492, 351] on select "Select School Facilitator Norman Añain Ruffa Abadijas Mary Abella Gloryfe Abion…" at bounding box center [423, 354] width 274 height 18
select select "43686"
click at [286, 345] on select "Select School Facilitator Norman Añain Ruffa Abadijas Mary Abella Gloryfe Abion…" at bounding box center [423, 354] width 274 height 18
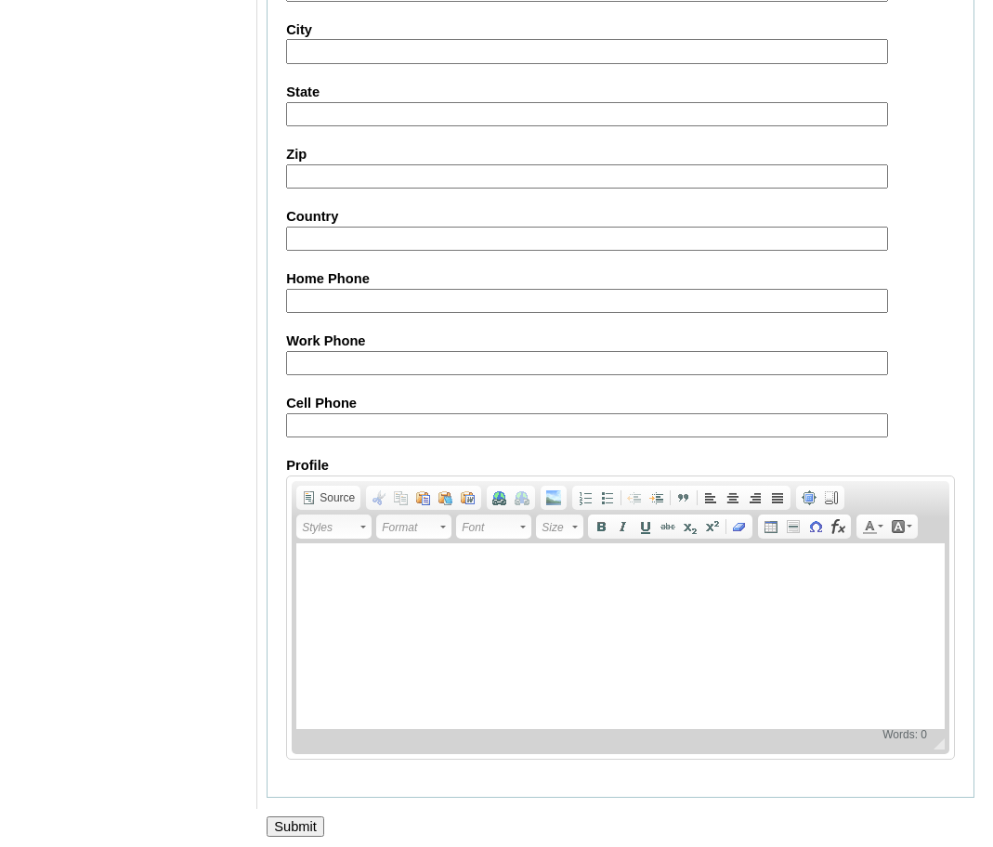
scroll to position [2001, 0]
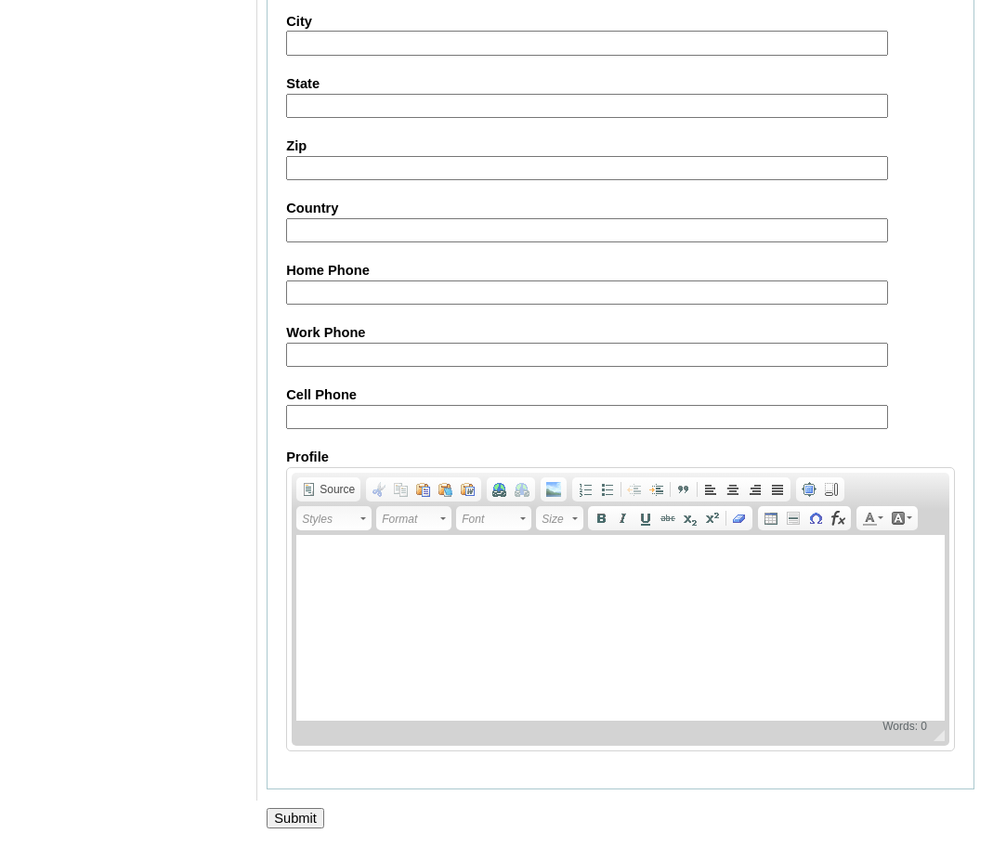
click at [306, 814] on input "Submit" at bounding box center [296, 818] width 58 height 20
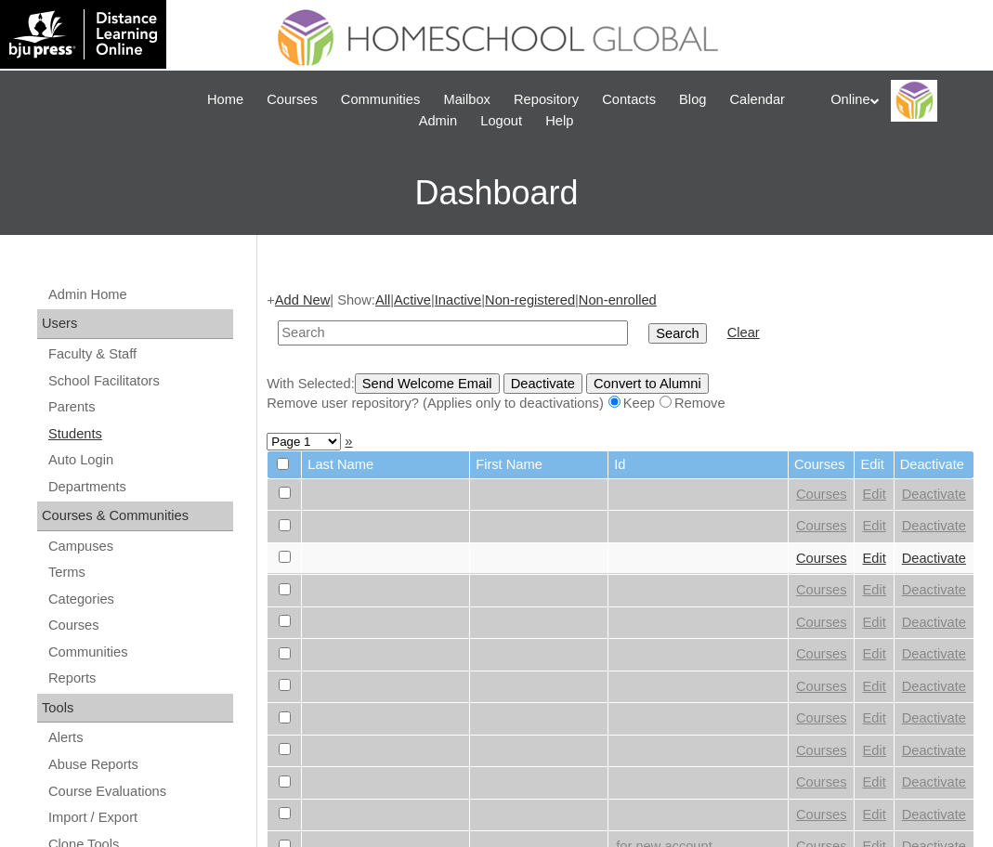
click at [84, 428] on link "Students" at bounding box center [139, 434] width 187 height 23
click at [344, 330] on input "text" at bounding box center [453, 332] width 350 height 25
type input "HG247OACAD2025"
click at [648, 340] on input "Search" at bounding box center [677, 333] width 58 height 20
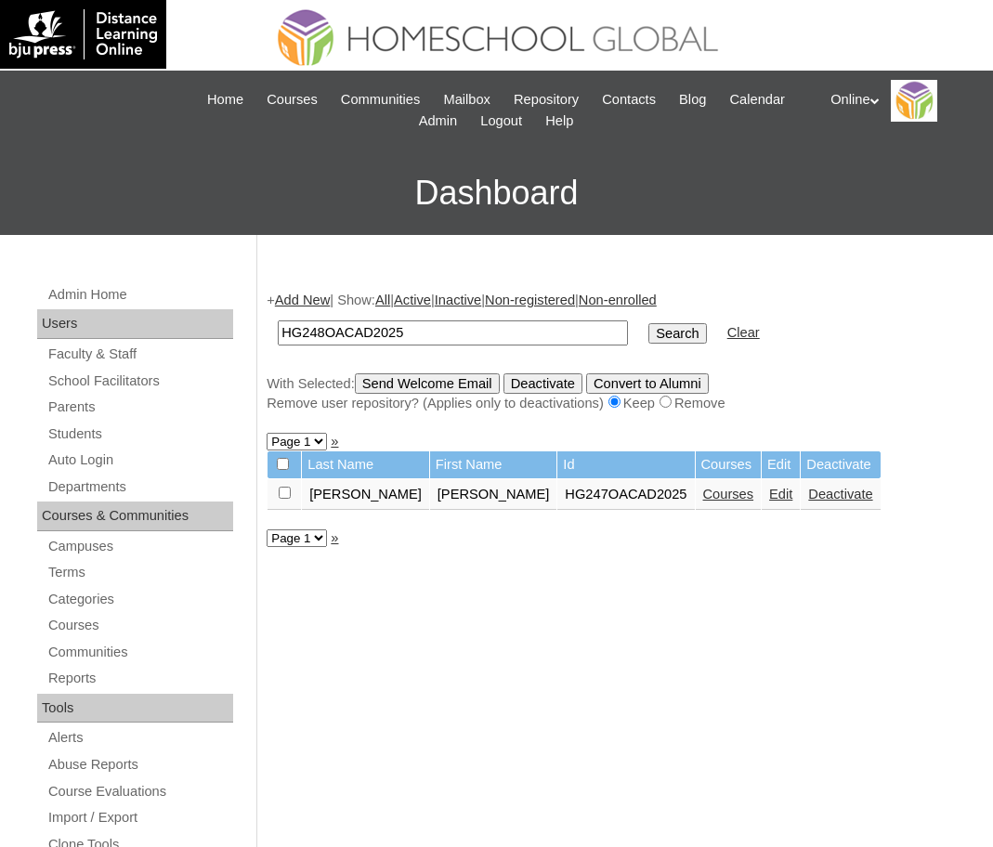
type input "HG248OACAD2025"
click at [648, 329] on input "Search" at bounding box center [677, 333] width 58 height 20
click at [703, 493] on link "Courses" at bounding box center [728, 494] width 51 height 15
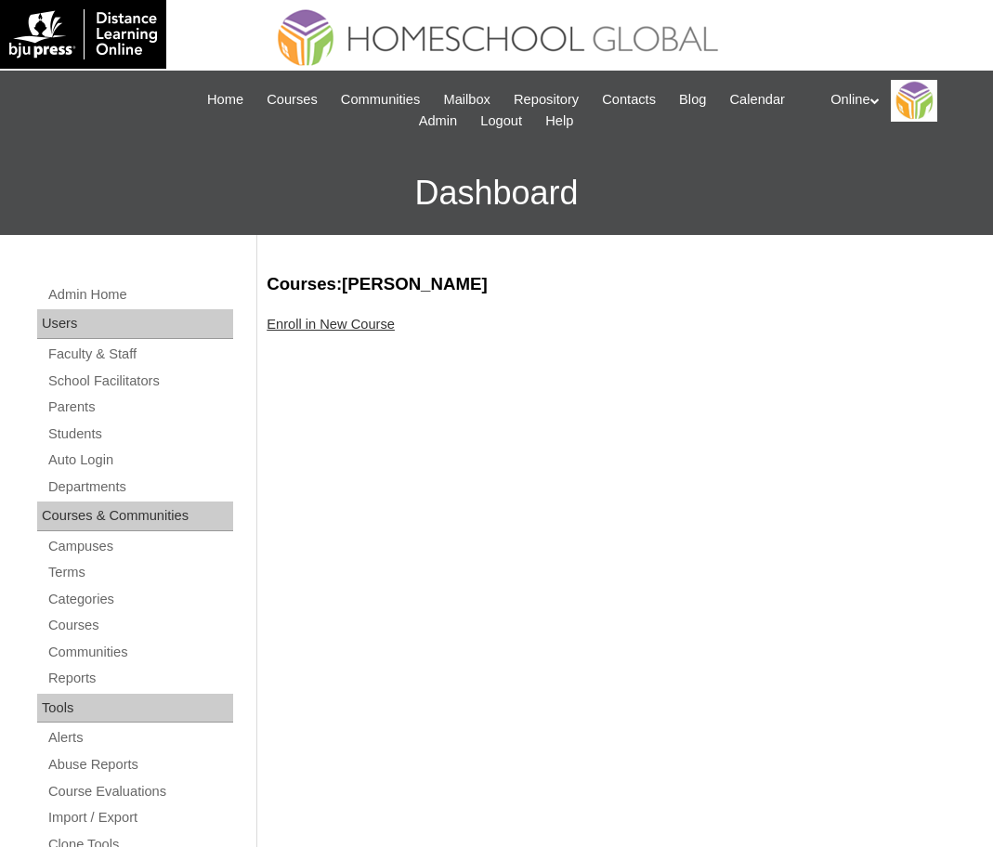
click at [360, 319] on link "Enroll in New Course" at bounding box center [331, 324] width 128 height 15
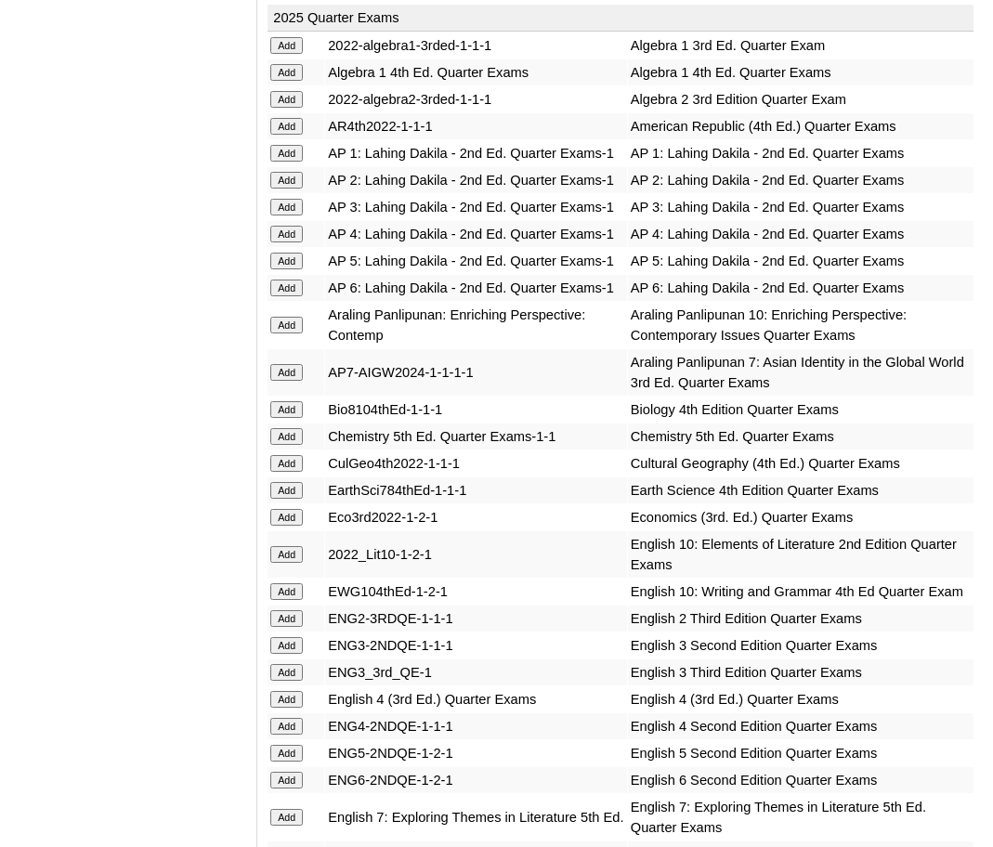
scroll to position [1801, 0]
click at [297, 69] on input "Add" at bounding box center [286, 73] width 33 height 17
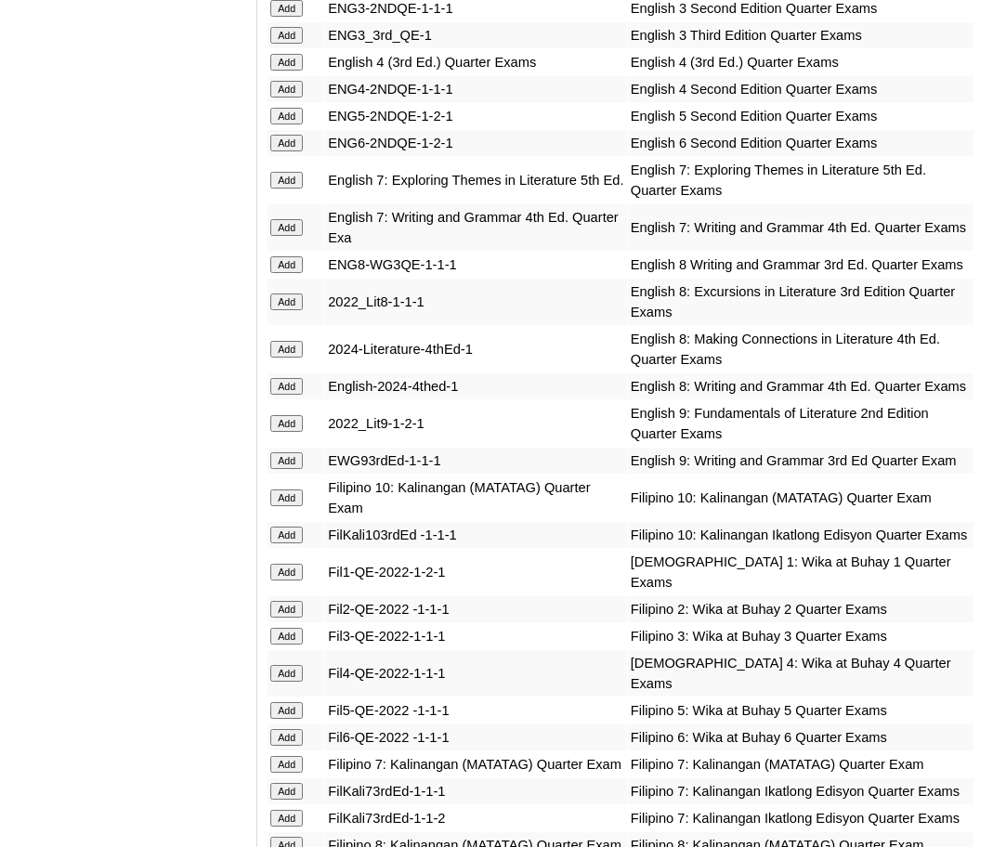
scroll to position [2444, 0]
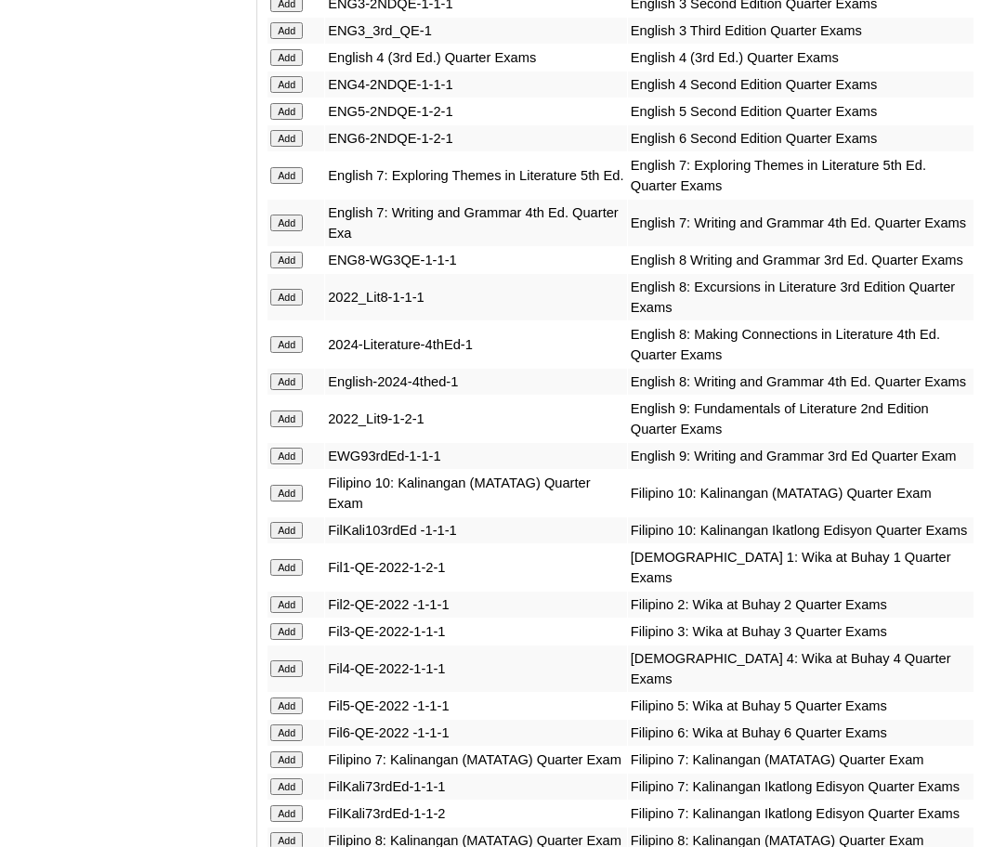
click at [275, 390] on input "Add" at bounding box center [286, 381] width 33 height 17
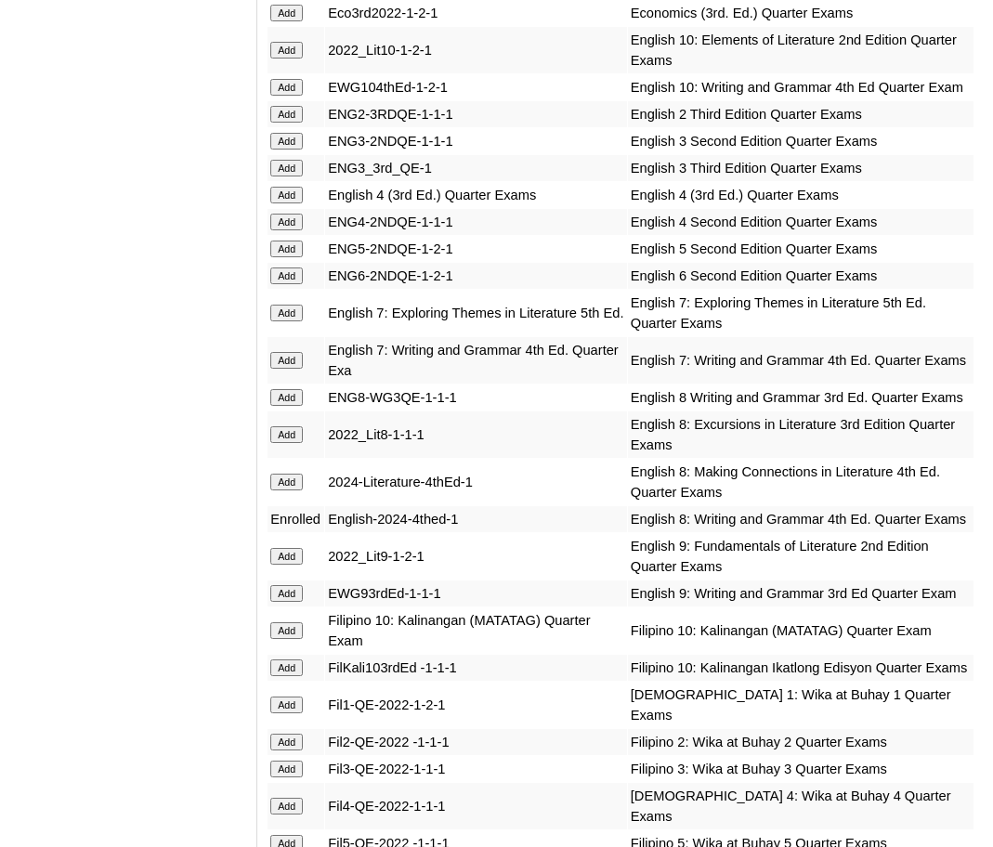
scroll to position [2307, 0]
click at [296, 489] on input "Add" at bounding box center [286, 481] width 33 height 17
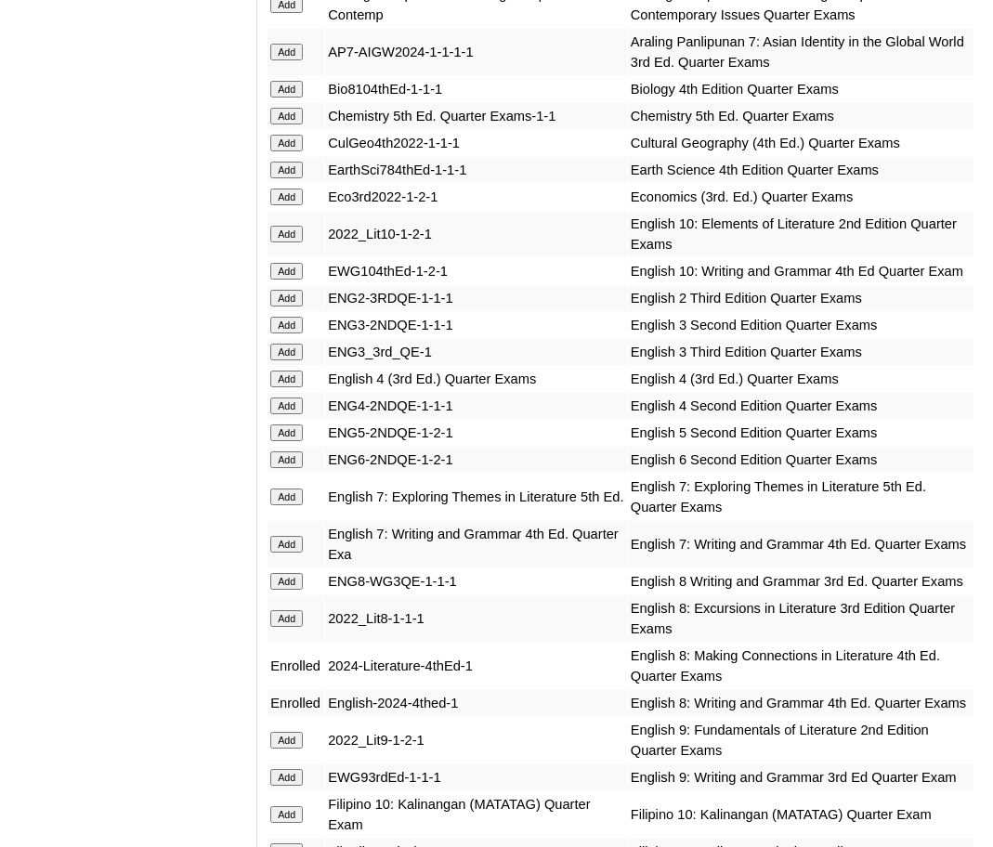
scroll to position [2121, 0]
click at [291, 98] on input "Add" at bounding box center [286, 90] width 33 height 17
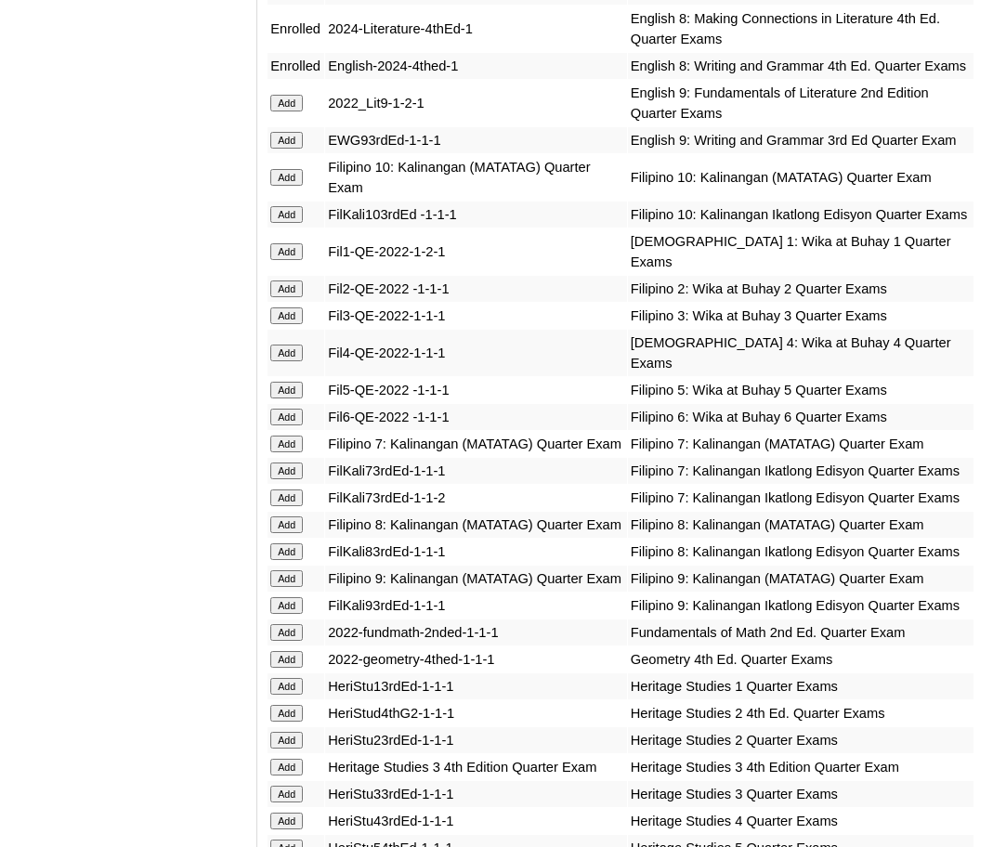
scroll to position [2758, 0]
click at [293, 534] on input "Add" at bounding box center [286, 525] width 33 height 17
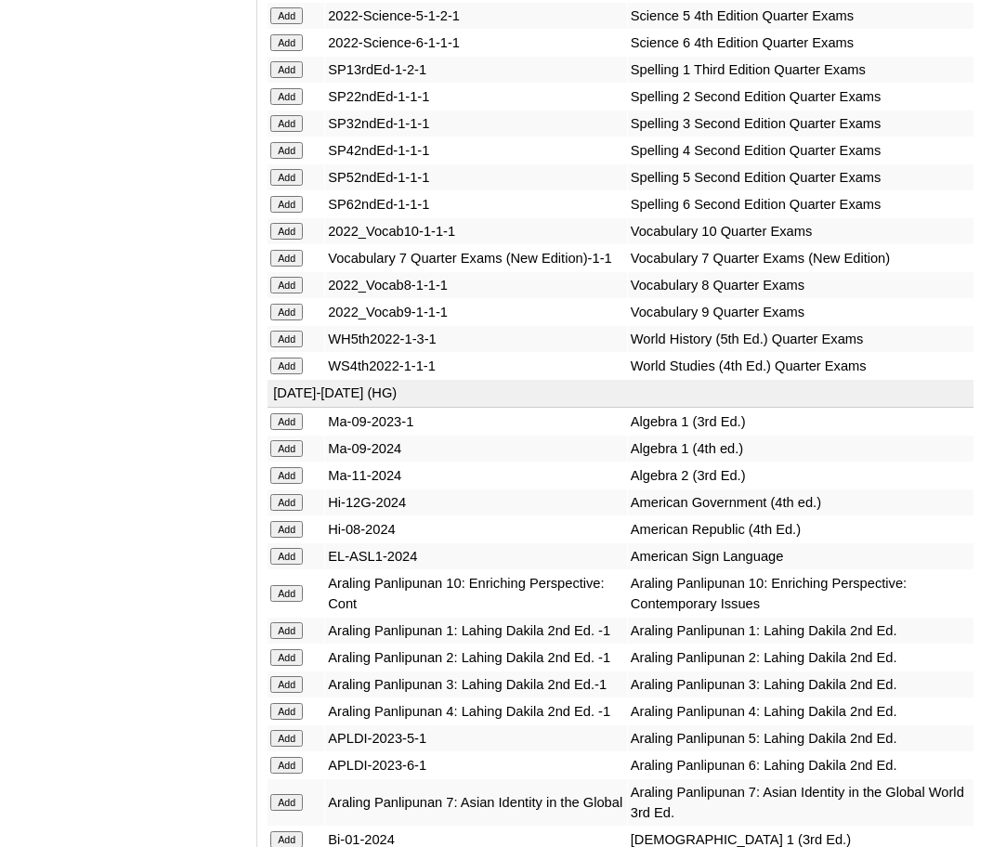
scroll to position [4415, 0]
click at [293, 346] on input "Add" at bounding box center [286, 338] width 33 height 17
